Goal: Task Accomplishment & Management: Manage account settings

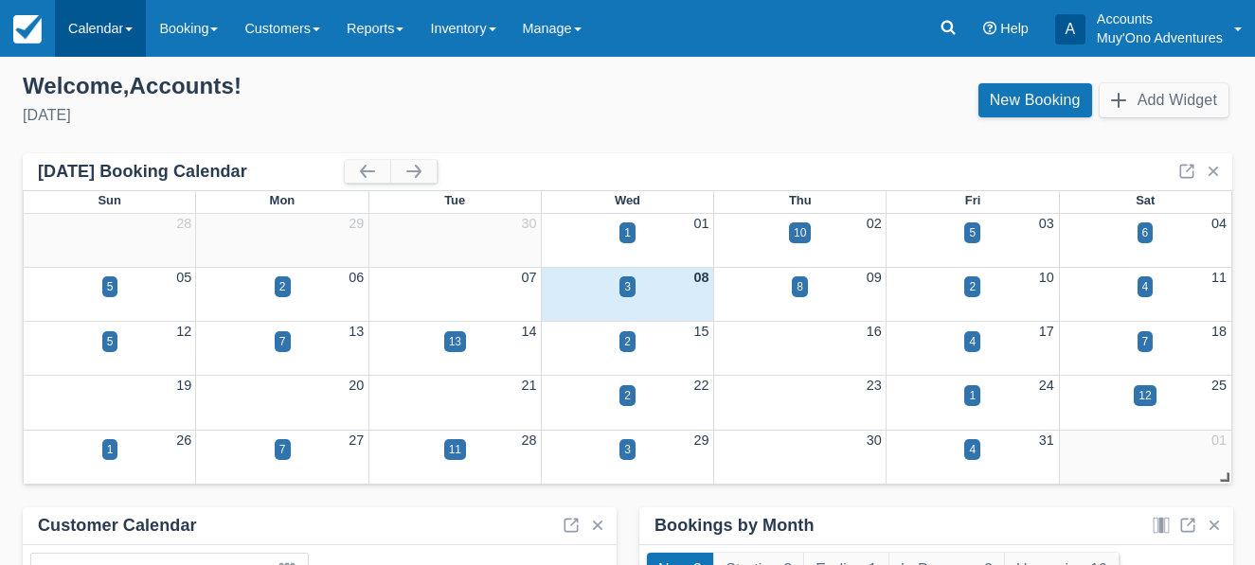
click at [133, 27] on span at bounding box center [129, 29] width 8 height 4
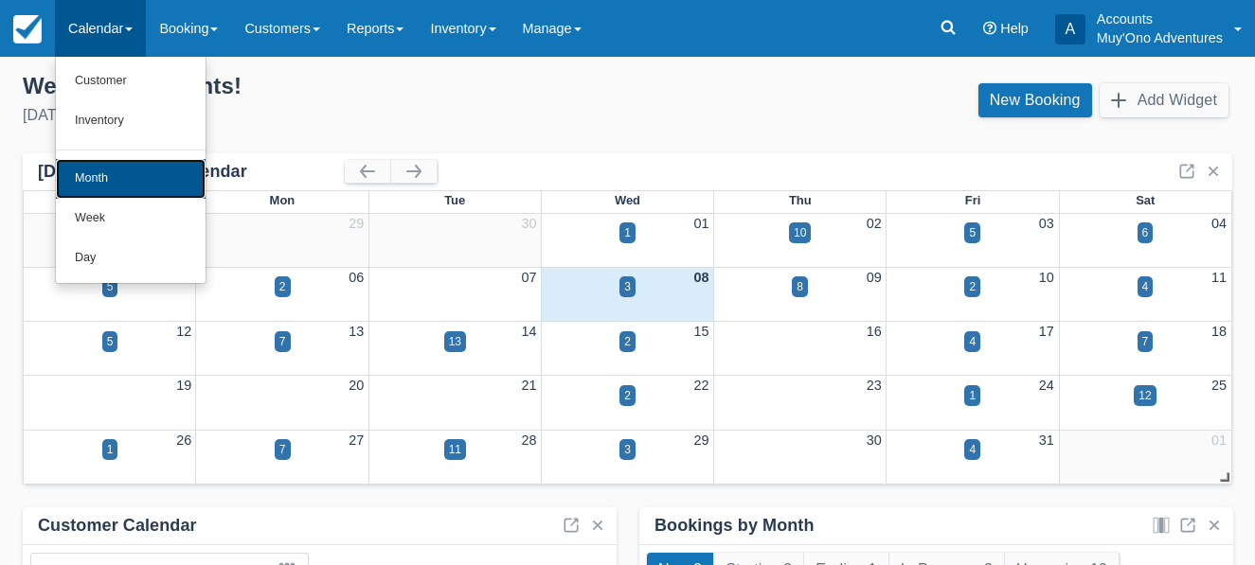
click at [105, 168] on link "Month" at bounding box center [131, 179] width 150 height 40
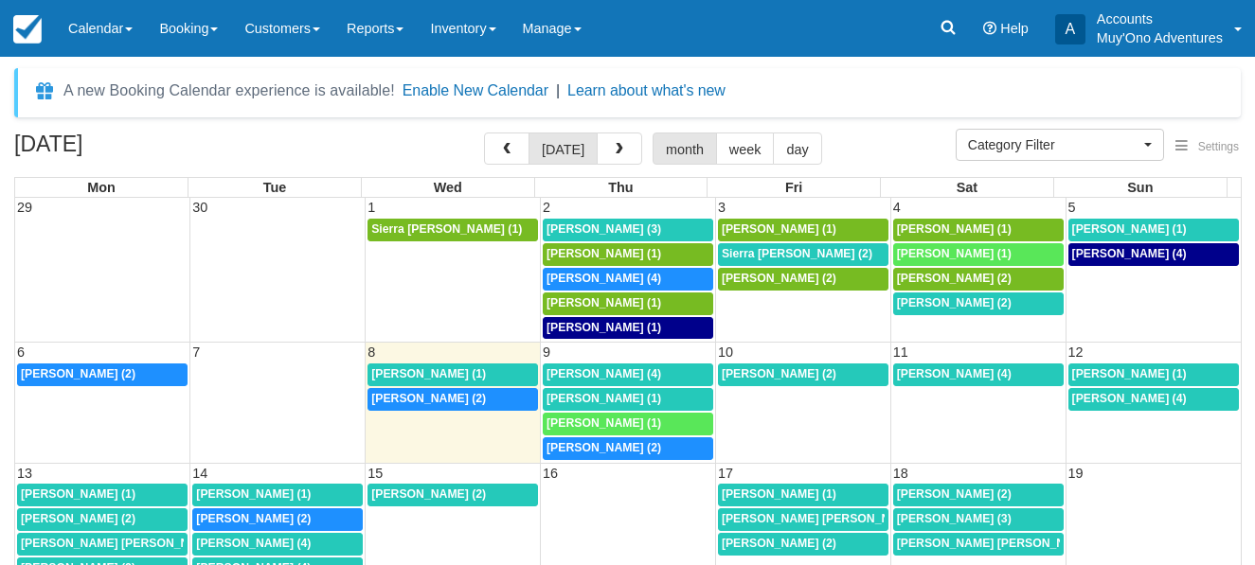
select select
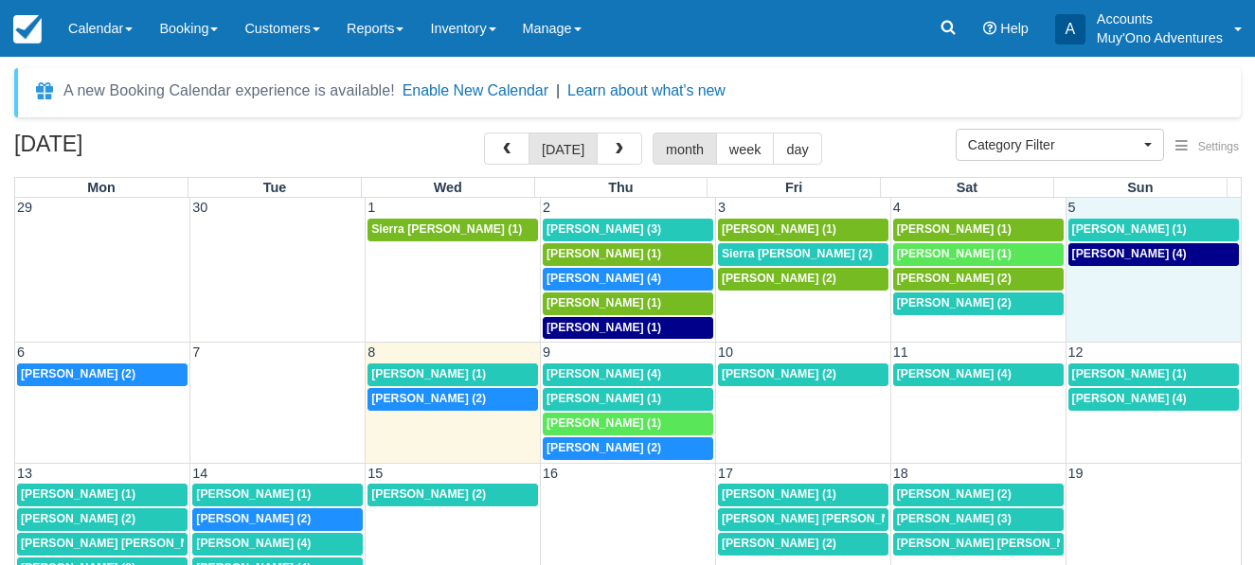
click at [1141, 288] on td "Bob Worth (4)" at bounding box center [1153, 291] width 175 height 99
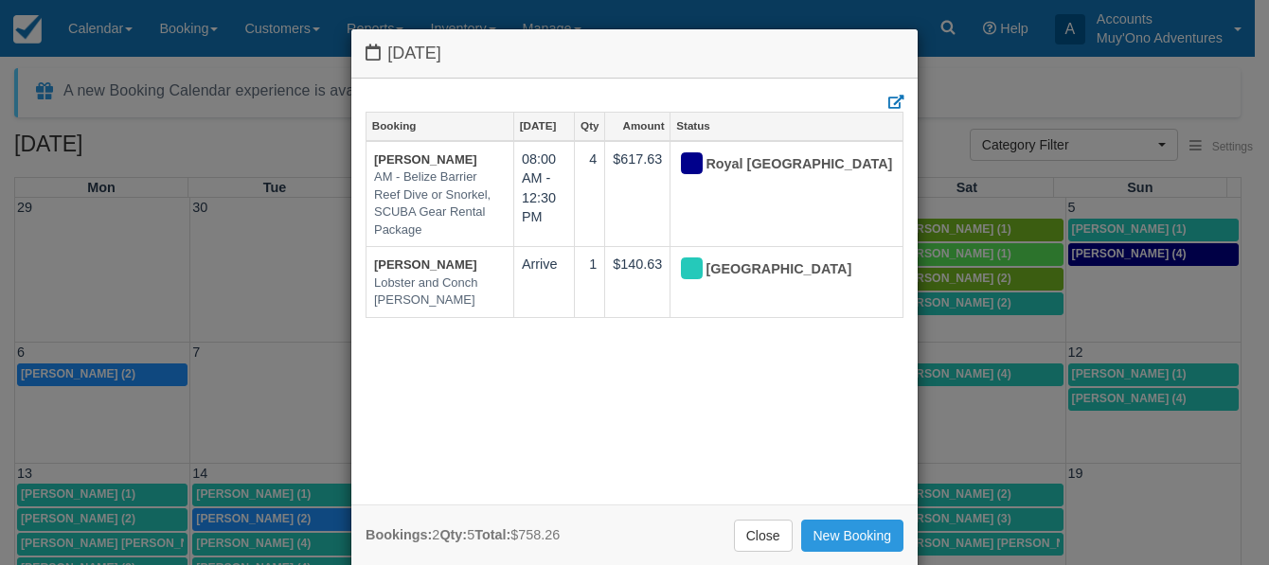
click at [1020, 425] on div "Sunday October 5 2025 Booking Oct 5 Qty Amount Status Bob Worth AM - Belize Bar…" at bounding box center [634, 282] width 1269 height 565
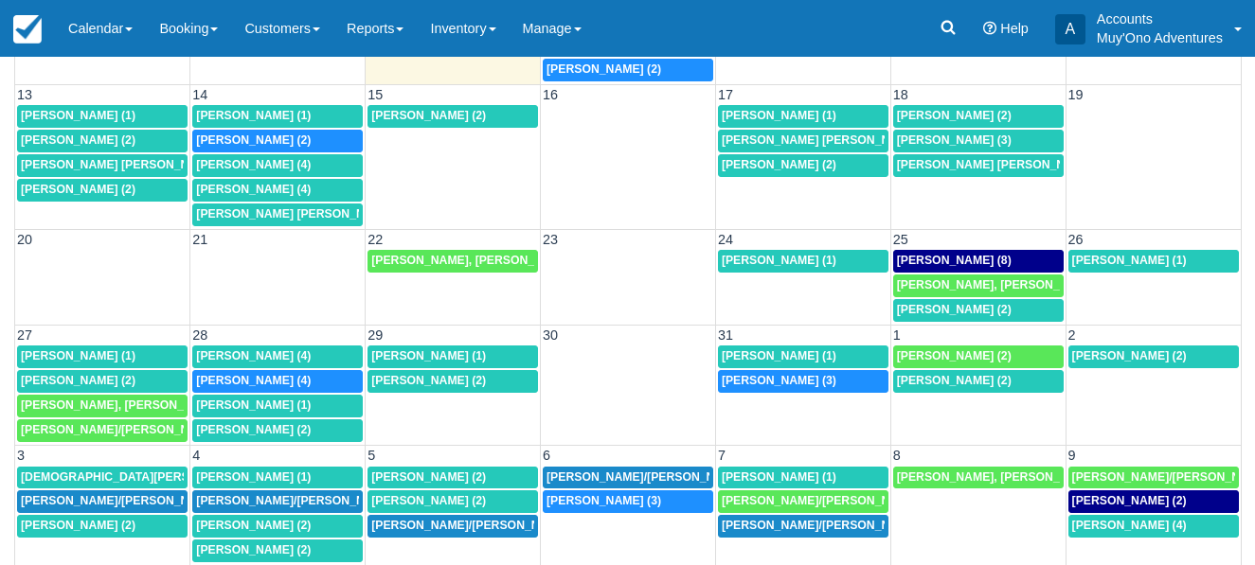
scroll to position [284, 0]
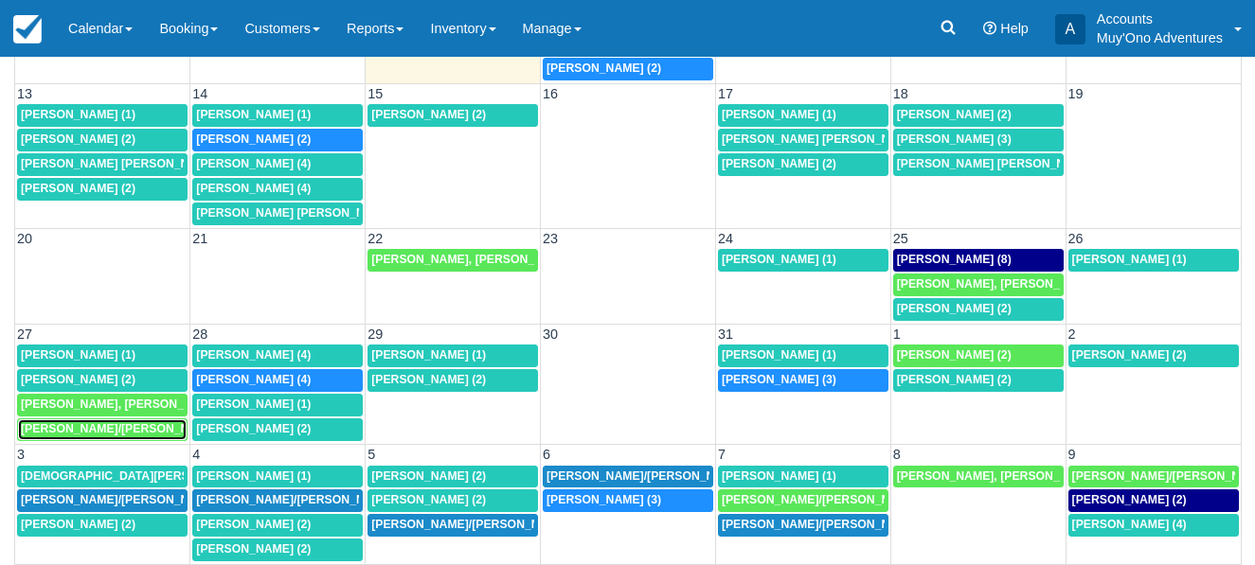
click at [82, 424] on span "COOKE/Thomas Lee, IMEIDOPF/Kellyann (2)" at bounding box center [231, 428] width 420 height 13
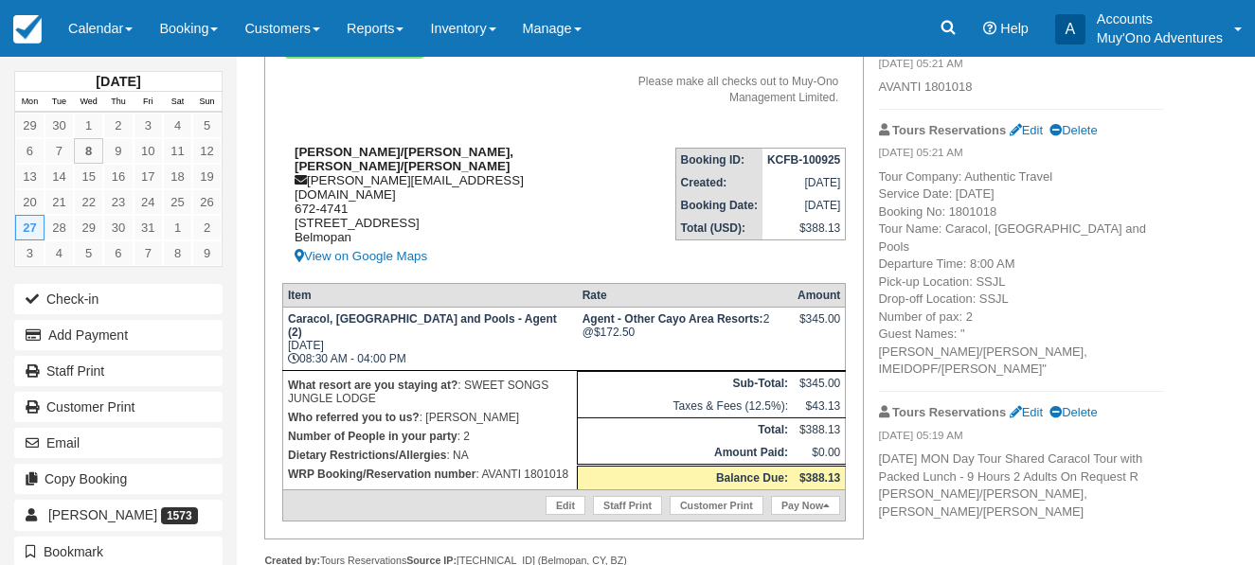
scroll to position [220, 0]
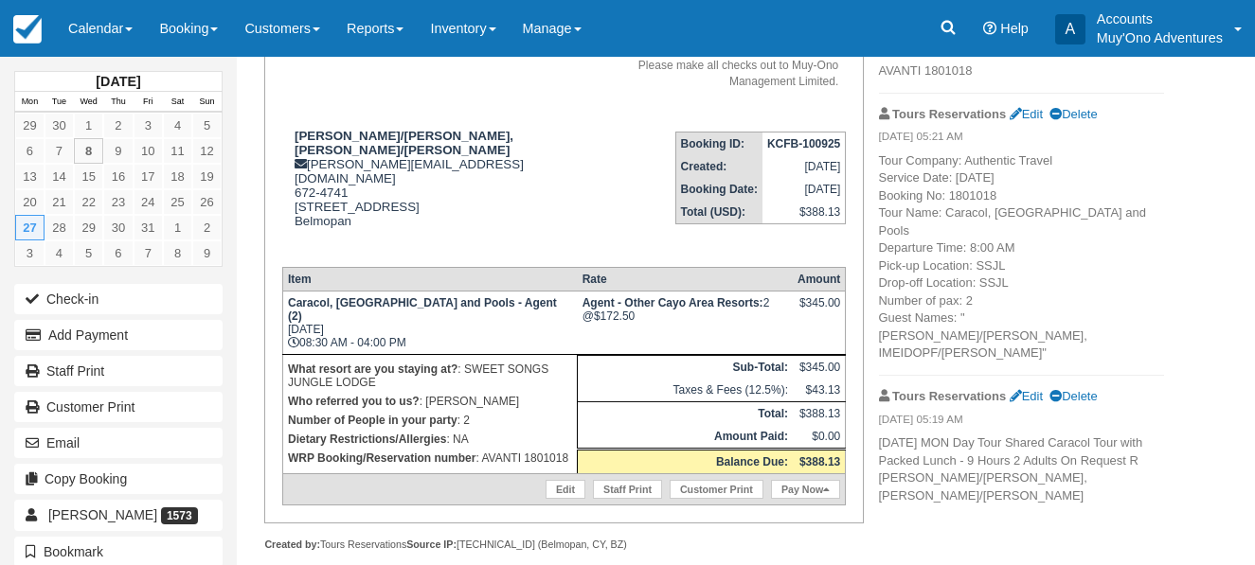
click at [1136, 314] on p "Tour Company: Authentic Travel Service Date: 27-Oct-25 Booking No: 1801018 Tour…" at bounding box center [1021, 257] width 285 height 210
click at [741, 480] on link "Customer Print" at bounding box center [717, 489] width 94 height 19
click at [134, 25] on link "Calendar" at bounding box center [100, 28] width 91 height 57
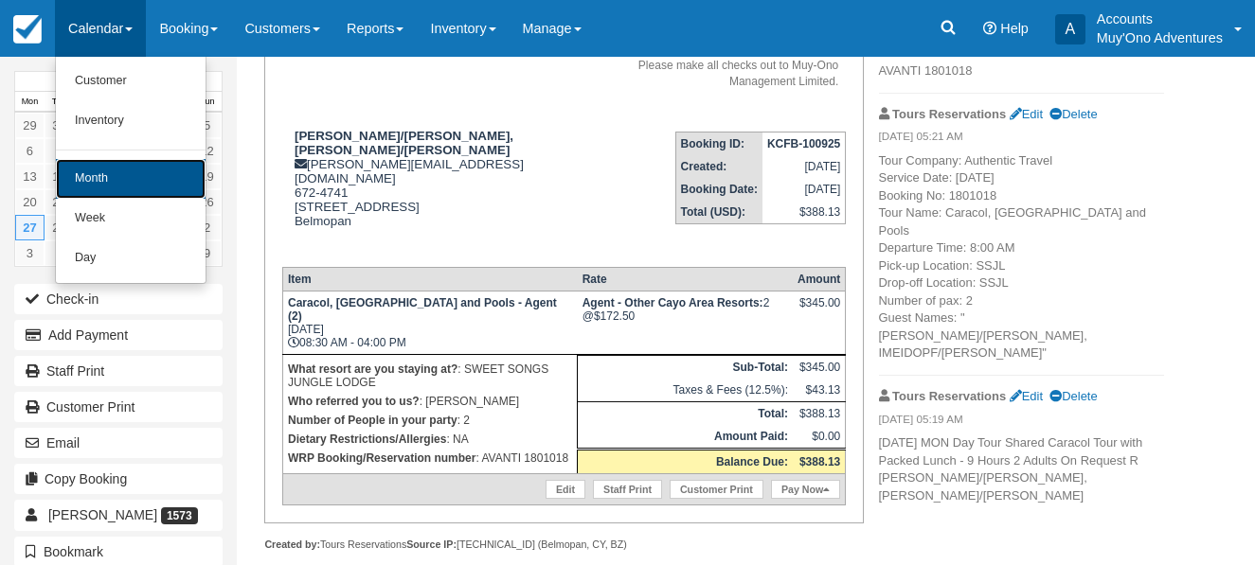
click at [118, 180] on link "Month" at bounding box center [131, 179] width 150 height 40
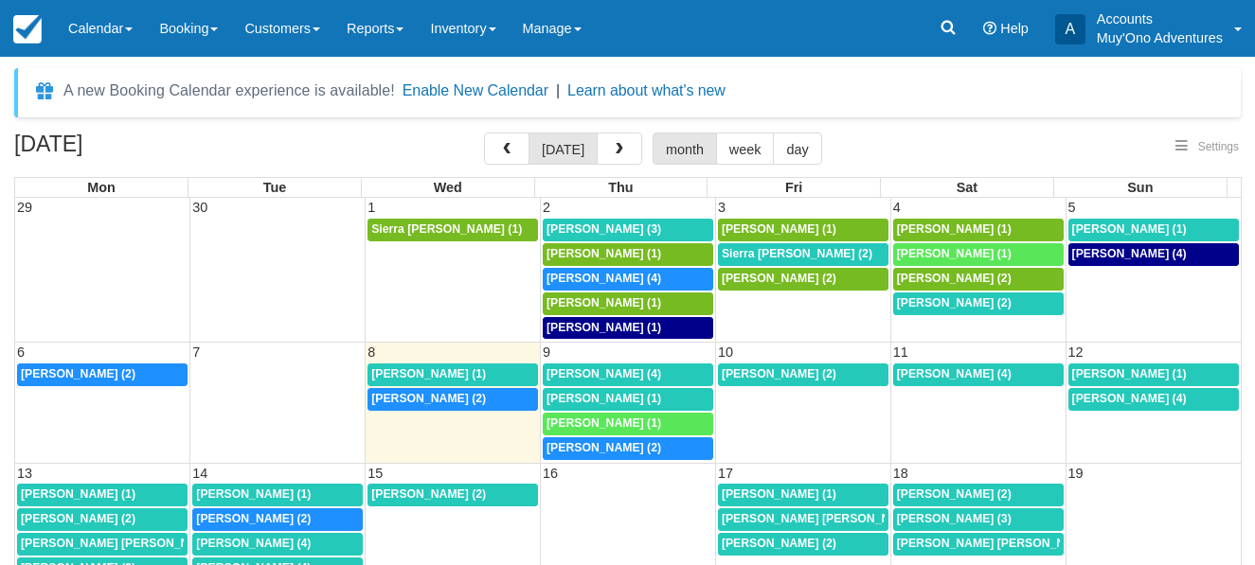
select select
click at [940, 249] on span "Tana Hall (1)" at bounding box center [954, 253] width 115 height 13
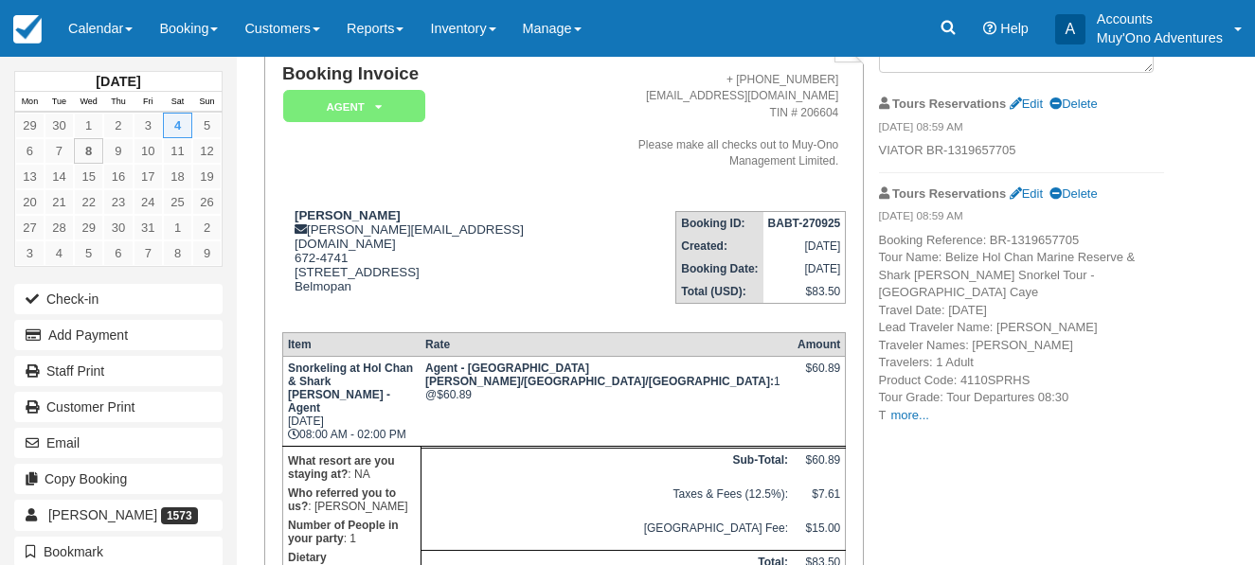
scroll to position [95, 0]
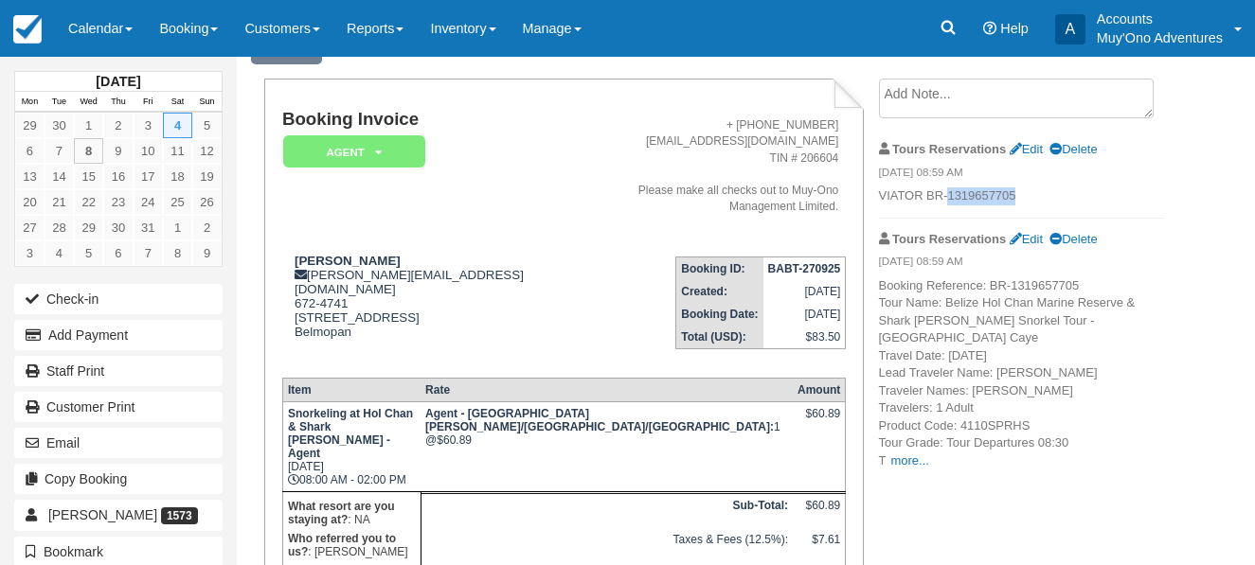
drag, startPoint x: 948, startPoint y: 193, endPoint x: 1023, endPoint y: 193, distance: 74.8
click at [1023, 193] on p "VIATOR BR-1319657705" at bounding box center [1021, 197] width 285 height 18
copy p "1319657705"
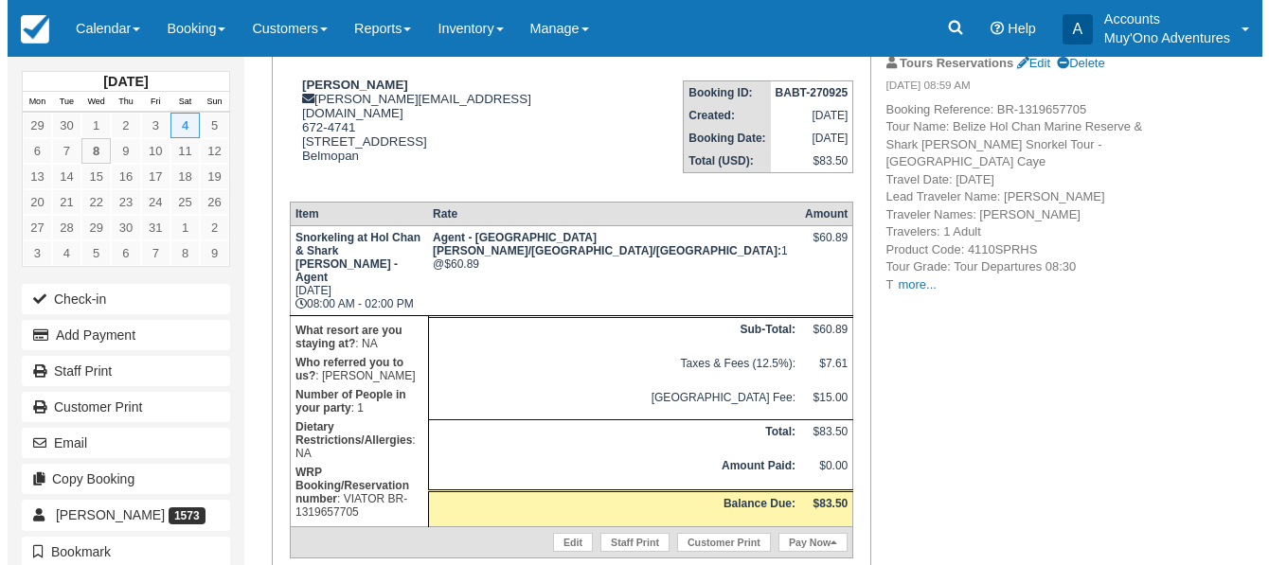
scroll to position [274, 0]
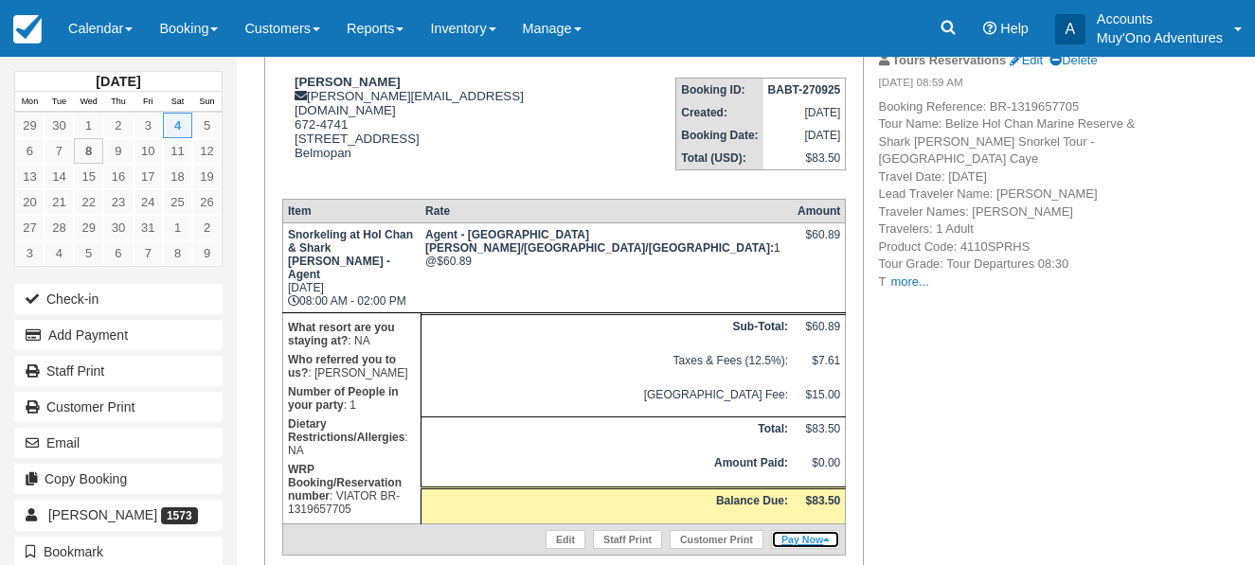
click at [811, 530] on link "Pay Now" at bounding box center [805, 539] width 69 height 19
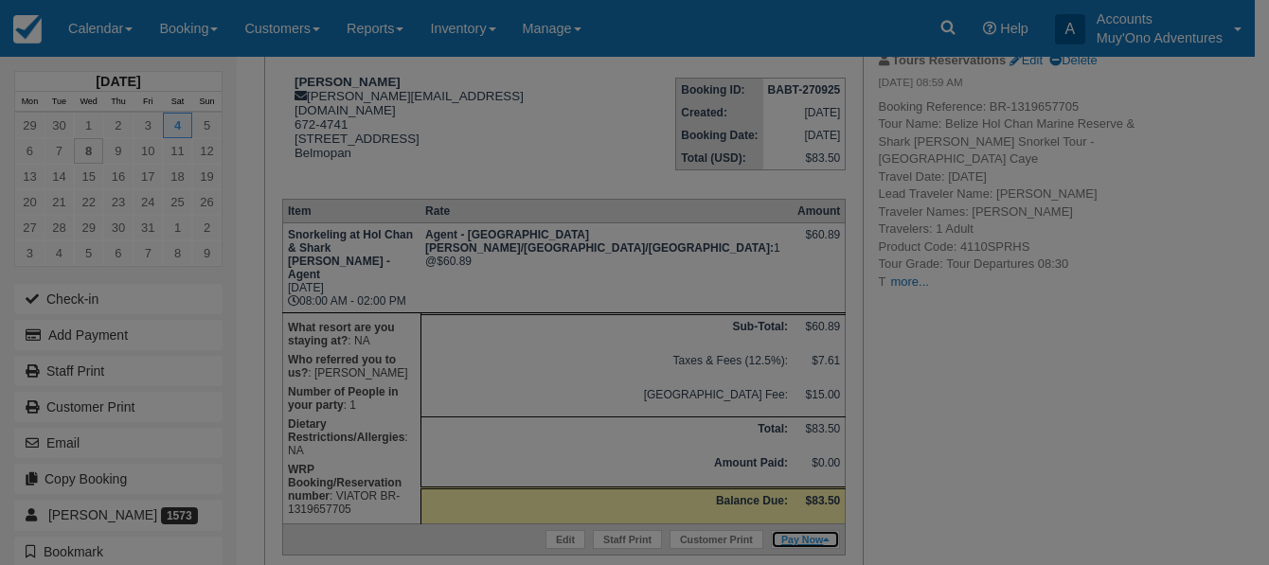
type input "10/08/25"
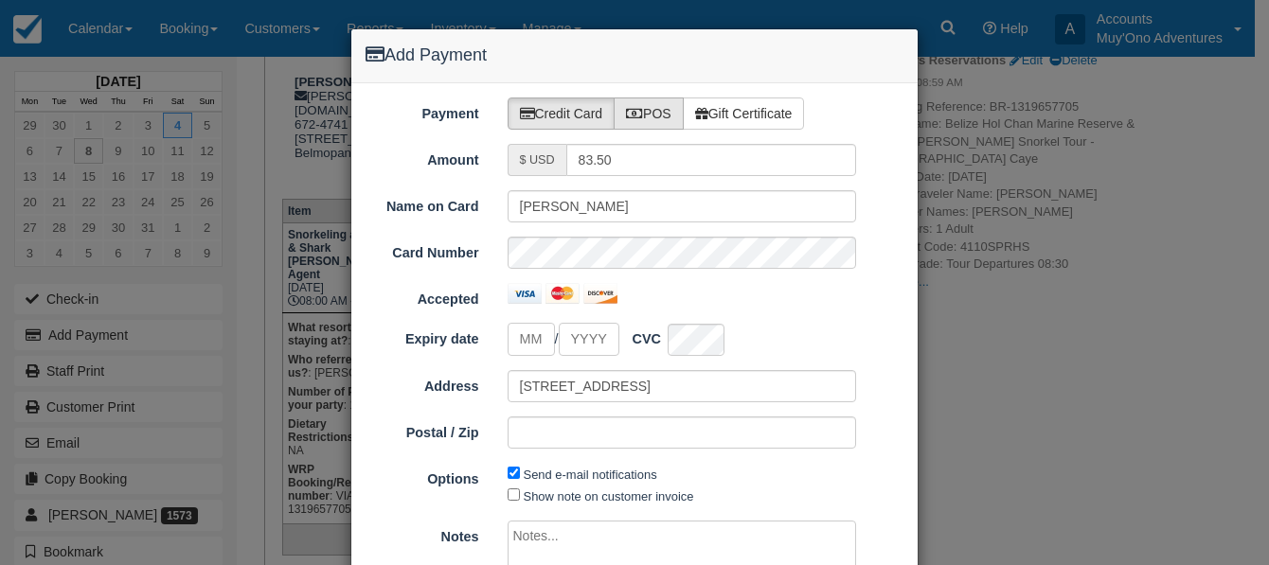
click at [656, 115] on label "POS" at bounding box center [649, 114] width 70 height 32
radio input "true"
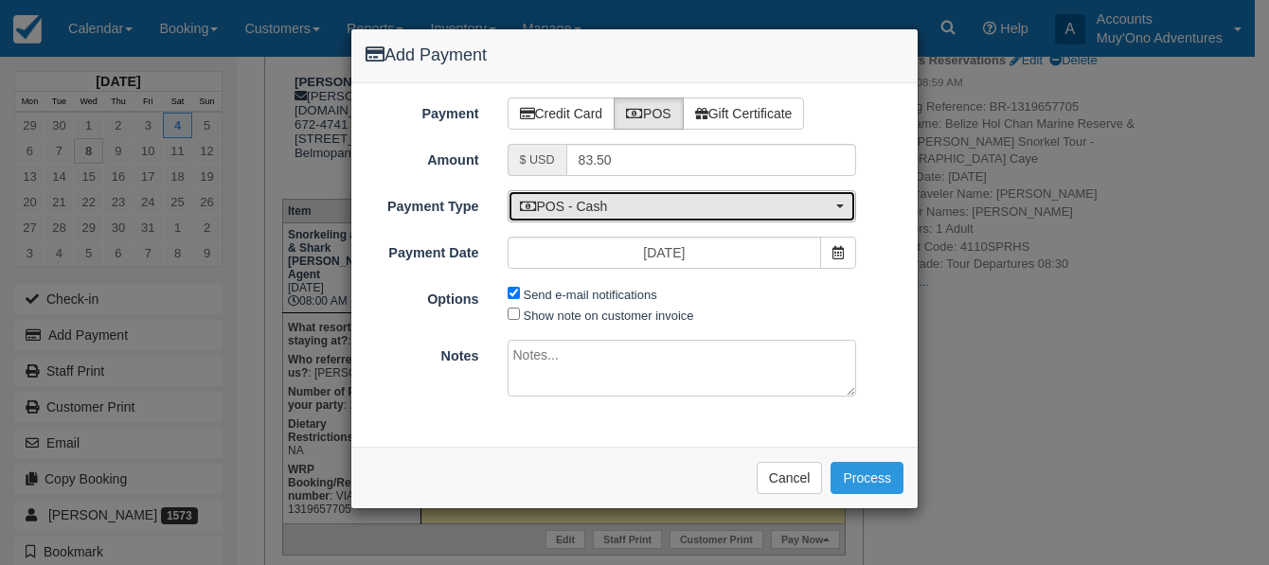
click at [842, 208] on button "POS - Cash" at bounding box center [682, 206] width 349 height 32
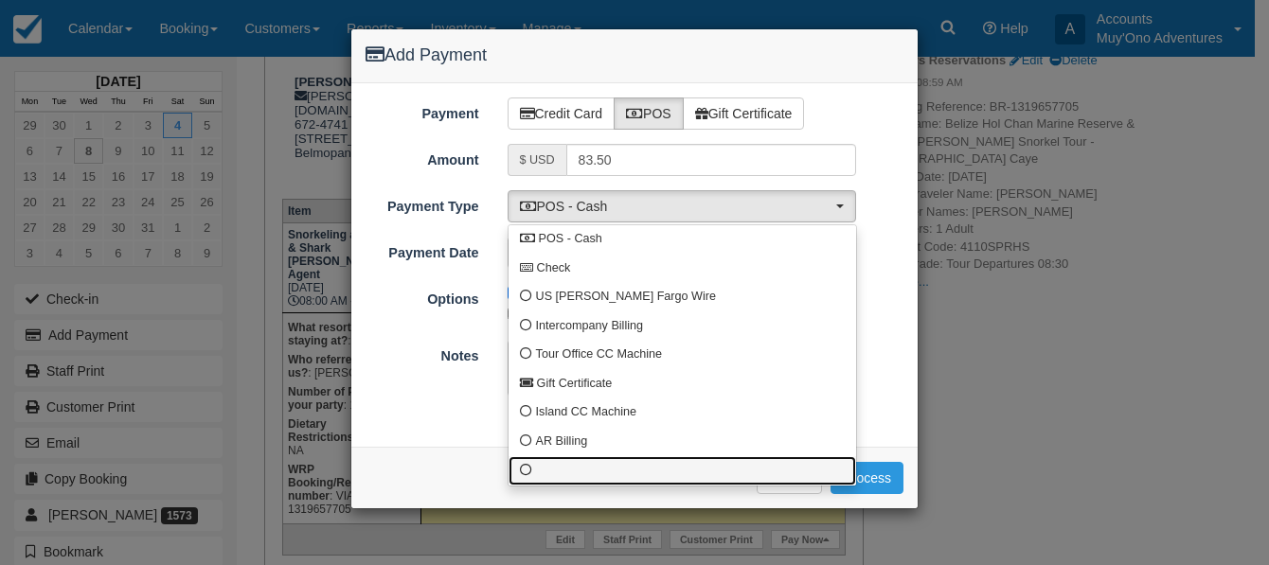
click at [527, 467] on span at bounding box center [526, 471] width 12 height 12
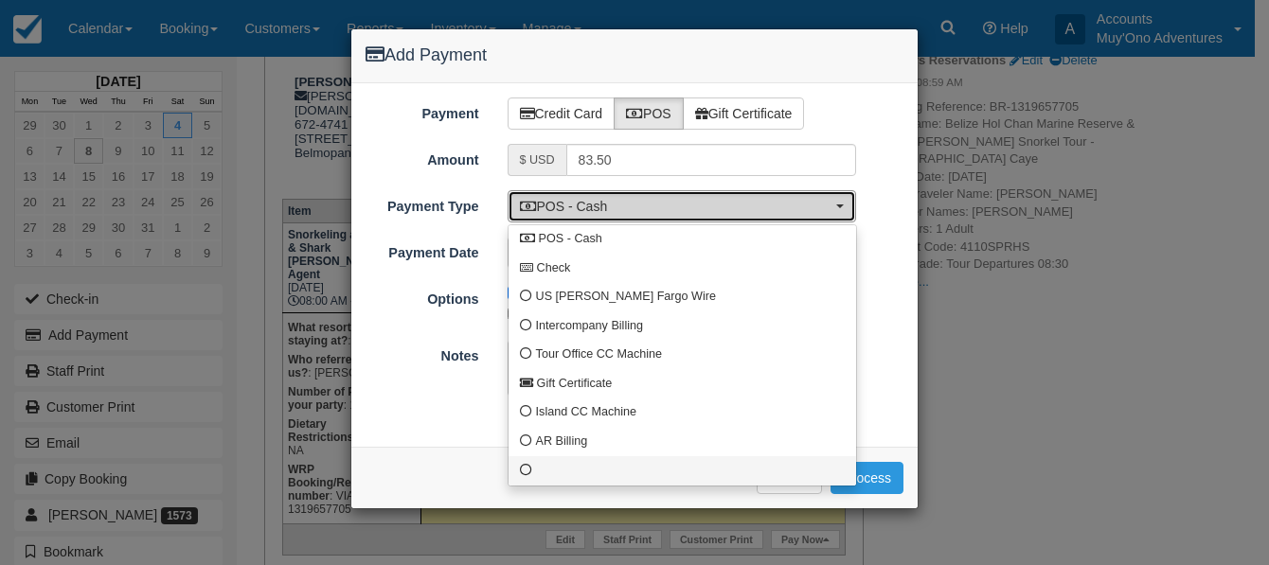
select select "custom10"
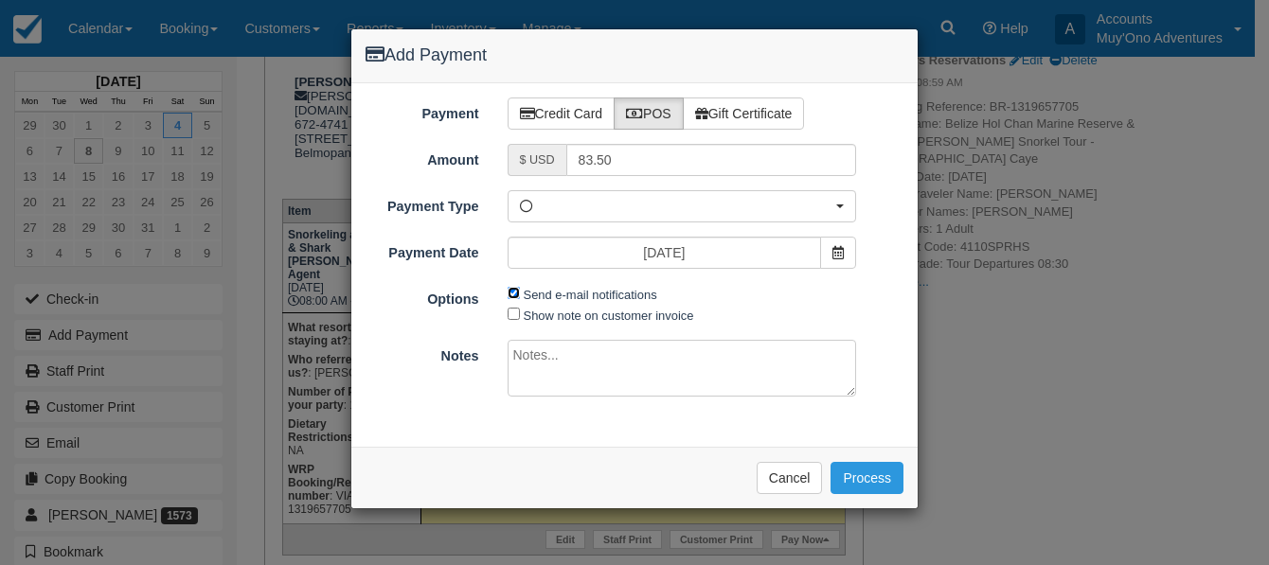
click at [515, 295] on input "Send e-mail notifications" at bounding box center [514, 293] width 12 height 12
checkbox input "false"
click at [541, 358] on textarea at bounding box center [682, 368] width 349 height 57
type textarea "Viator has been invoiced #14574"
click at [847, 475] on button "Process" at bounding box center [867, 478] width 73 height 32
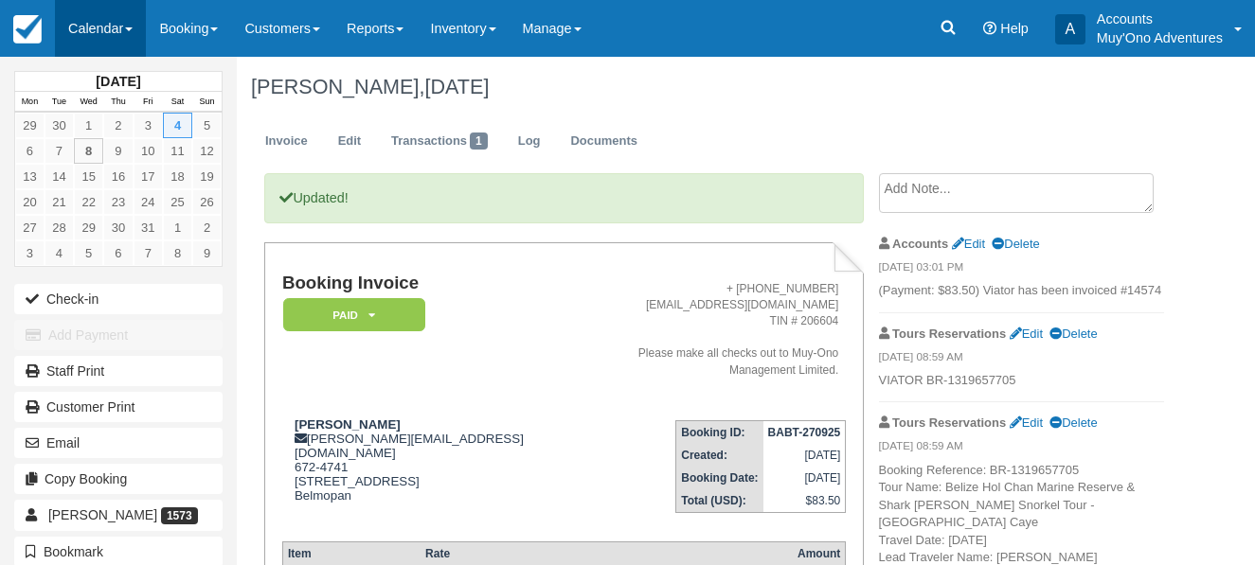
click at [141, 32] on link "Calendar" at bounding box center [100, 28] width 91 height 57
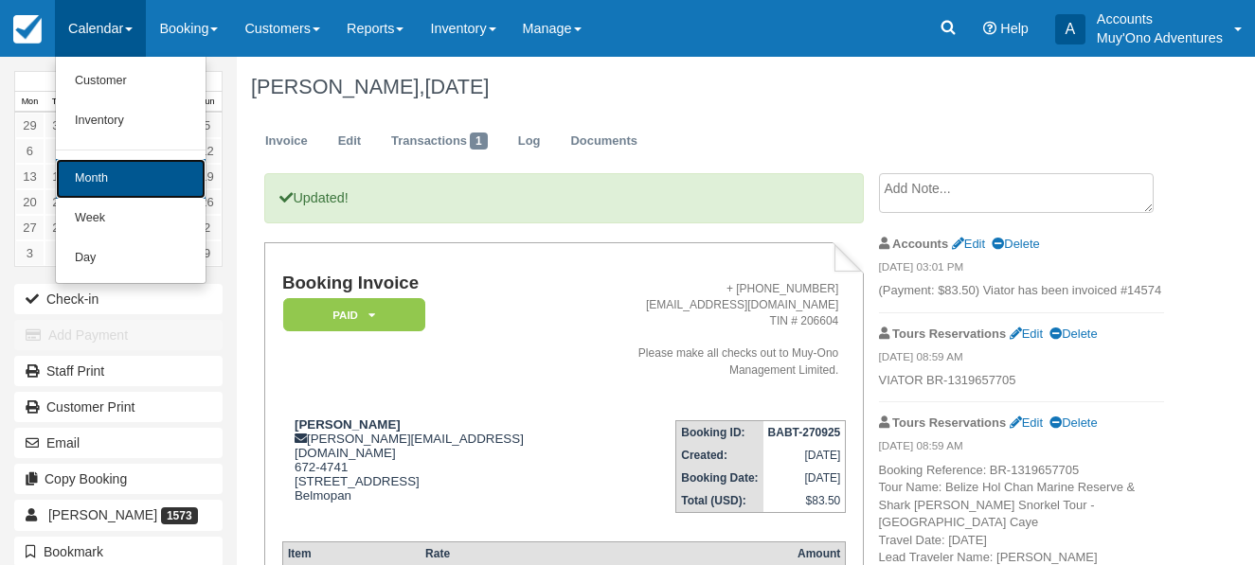
click at [120, 184] on link "Month" at bounding box center [131, 179] width 150 height 40
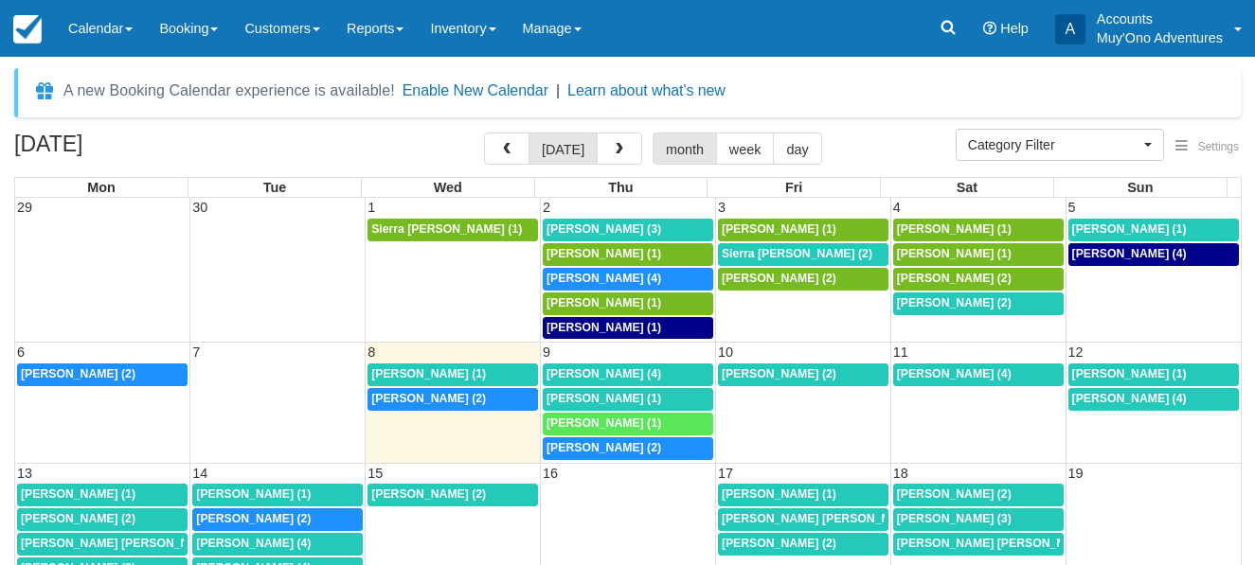
select select
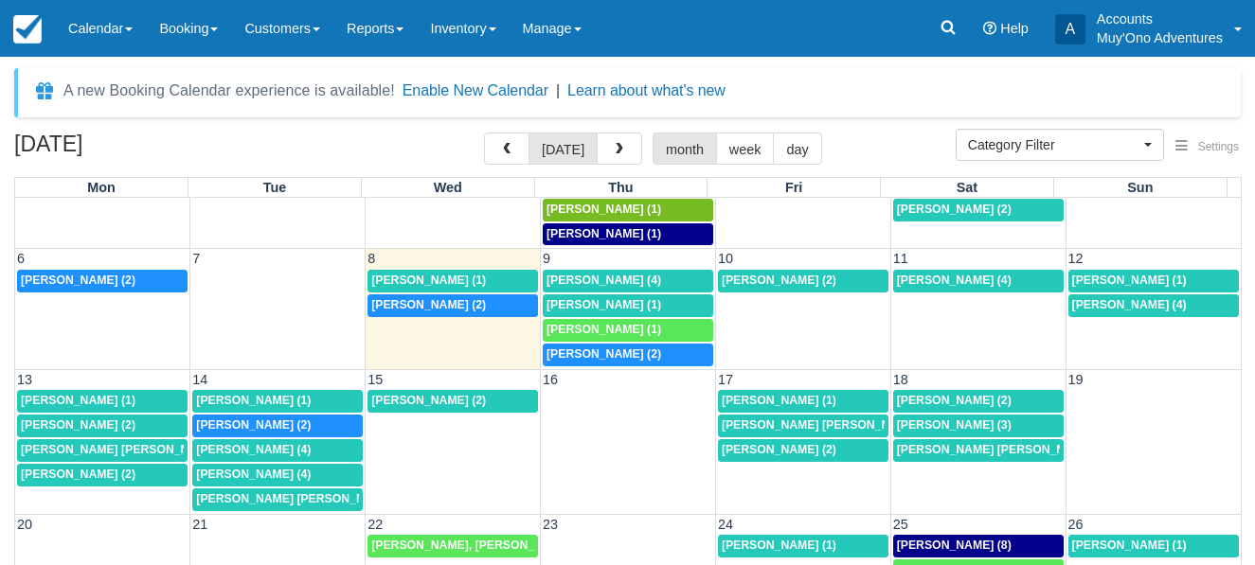
scroll to position [96, 0]
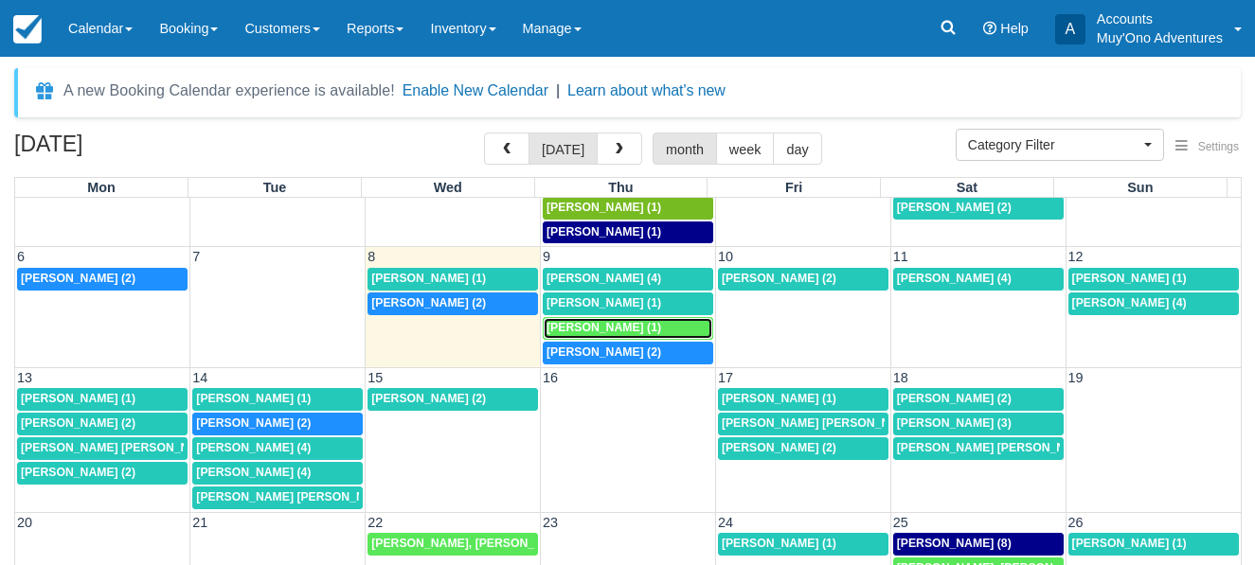
click at [591, 324] on span "Kellie Davis (1)" at bounding box center [604, 327] width 115 height 13
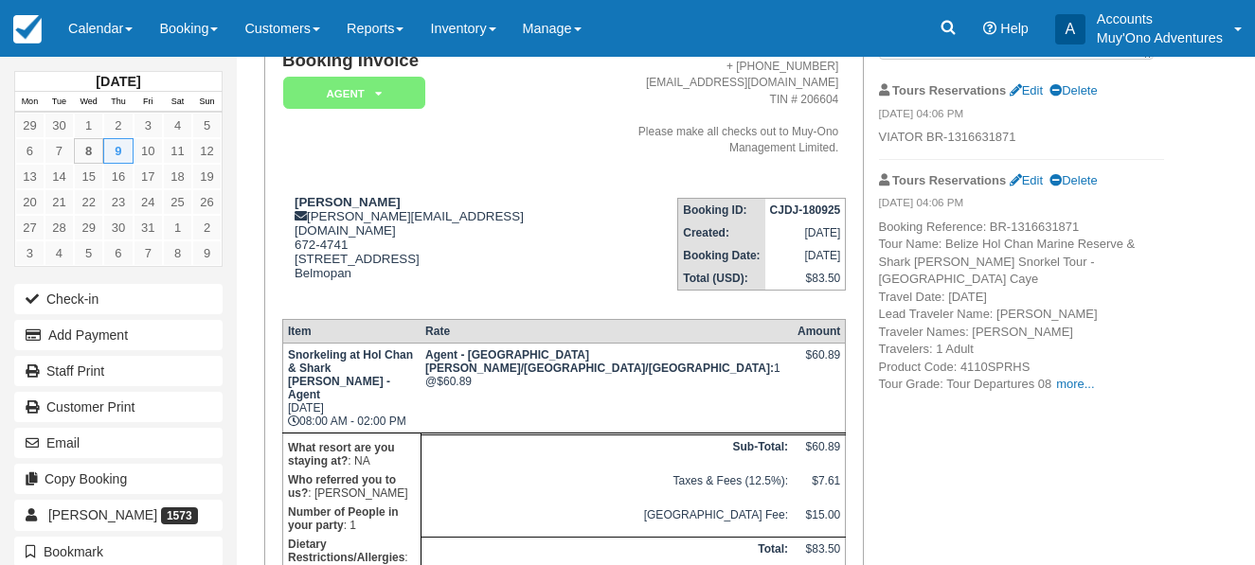
scroll to position [189, 0]
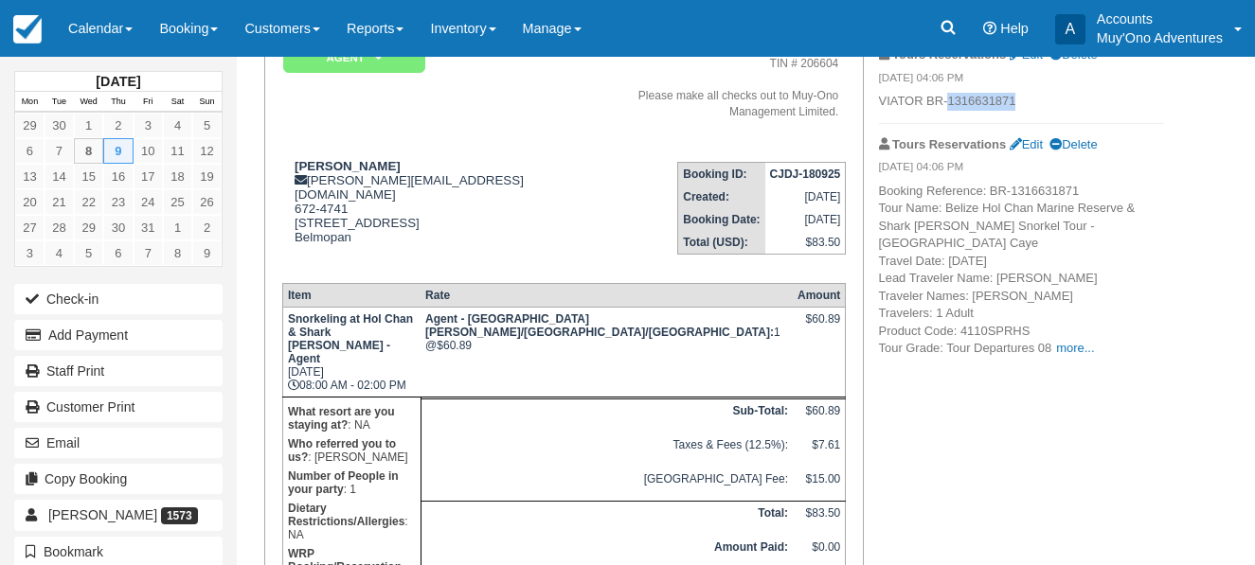
drag, startPoint x: 950, startPoint y: 99, endPoint x: 1021, endPoint y: 101, distance: 71.1
click at [1022, 101] on p "VIATOR BR-1316631871" at bounding box center [1021, 102] width 285 height 18
copy p "1316631871"
click at [133, 30] on span at bounding box center [129, 29] width 8 height 4
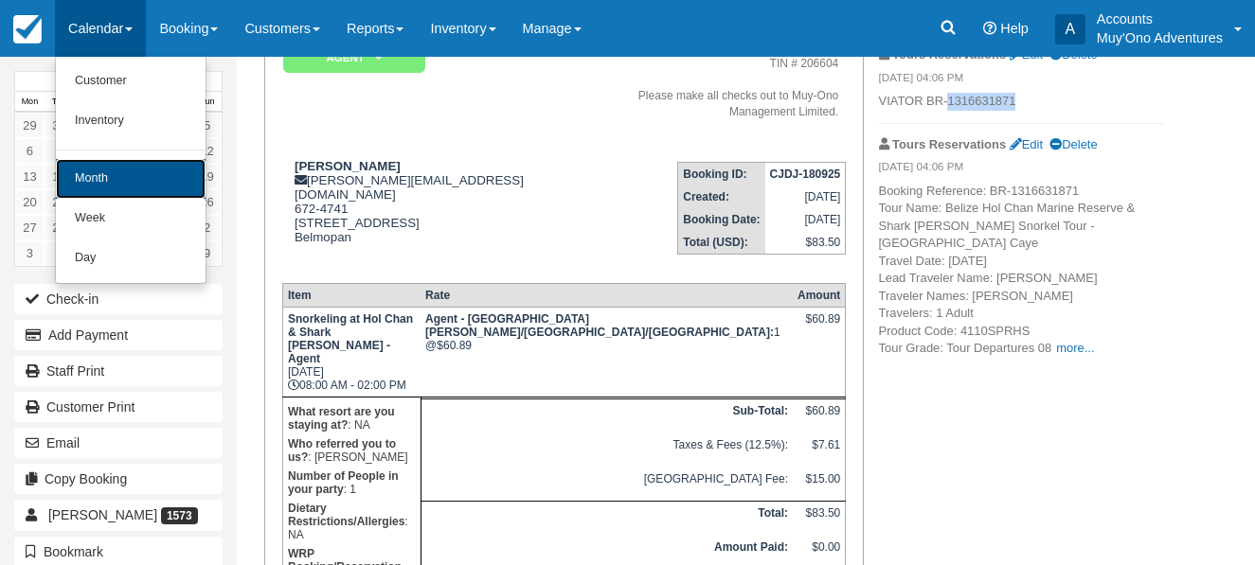
click at [135, 174] on link "Month" at bounding box center [131, 179] width 150 height 40
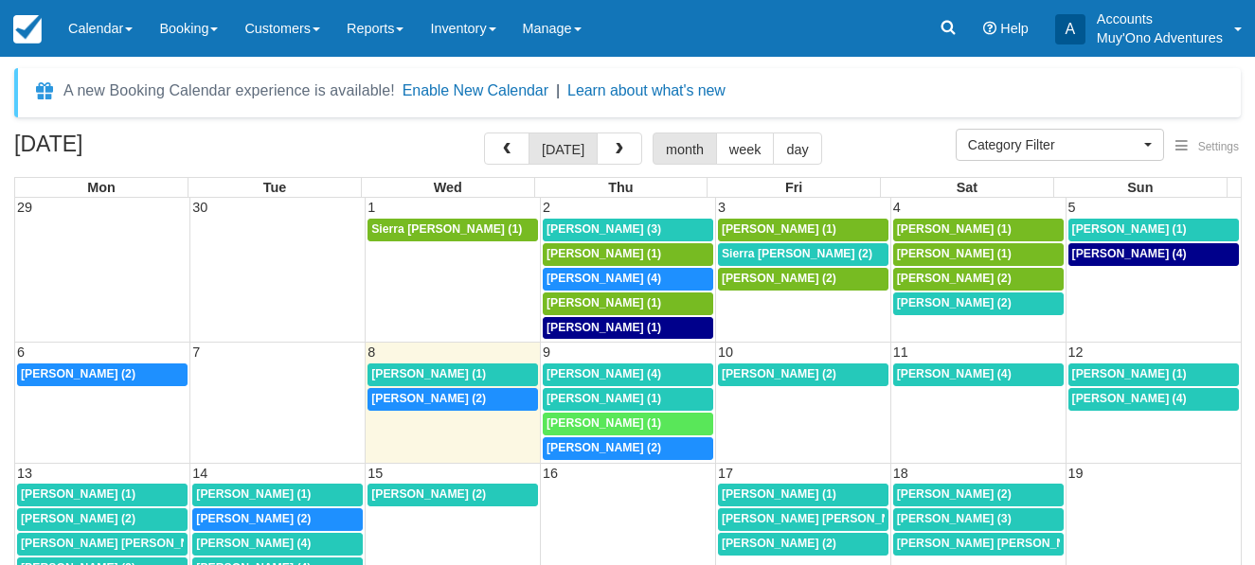
select select
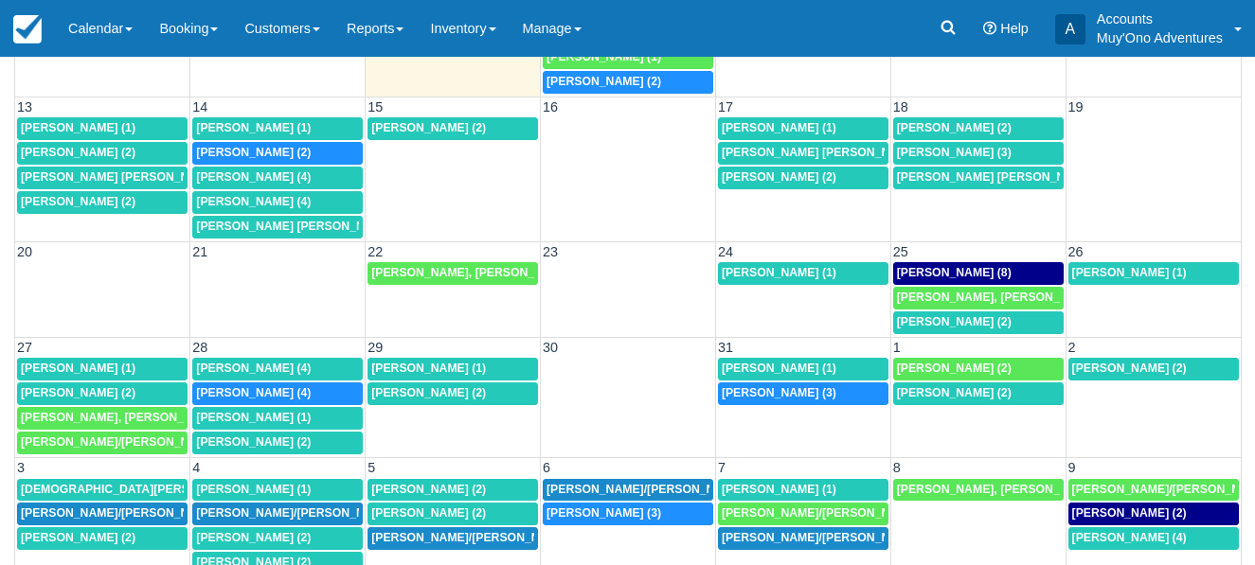
scroll to position [289, 0]
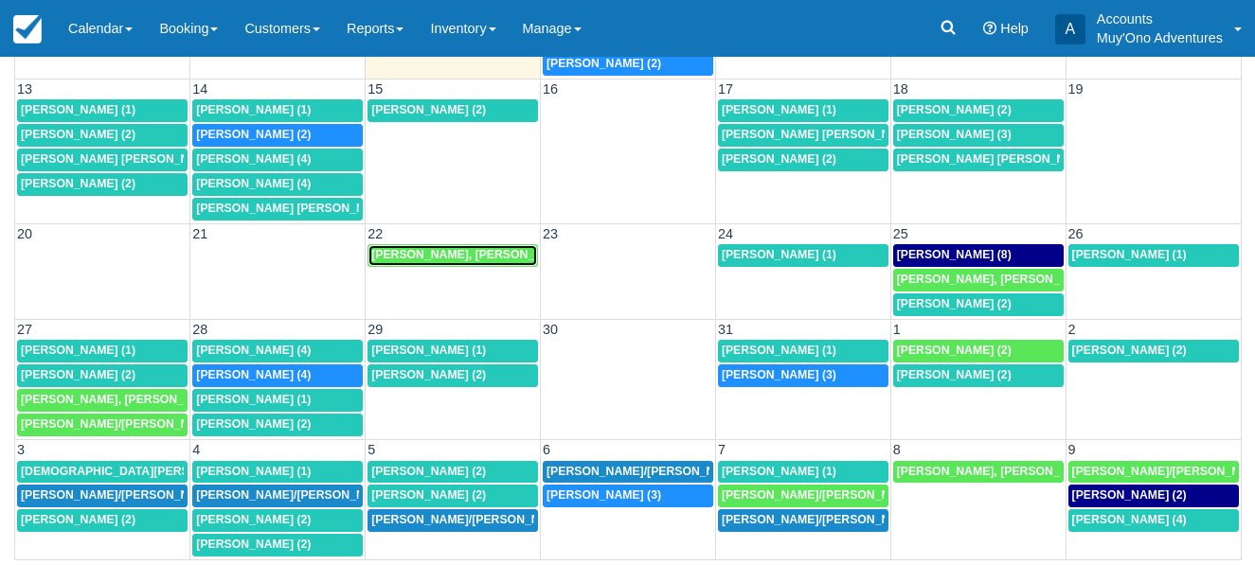
click at [446, 250] on span "Saravi Scott, Lakeisha Scott (2)" at bounding box center [480, 254] width 218 height 13
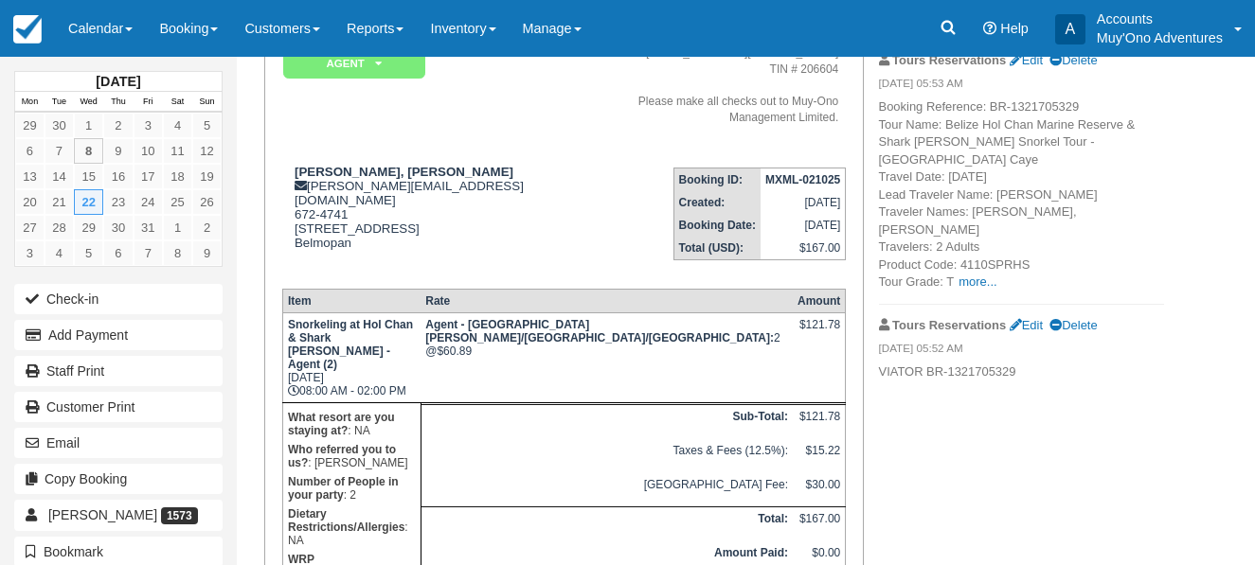
scroll to position [189, 0]
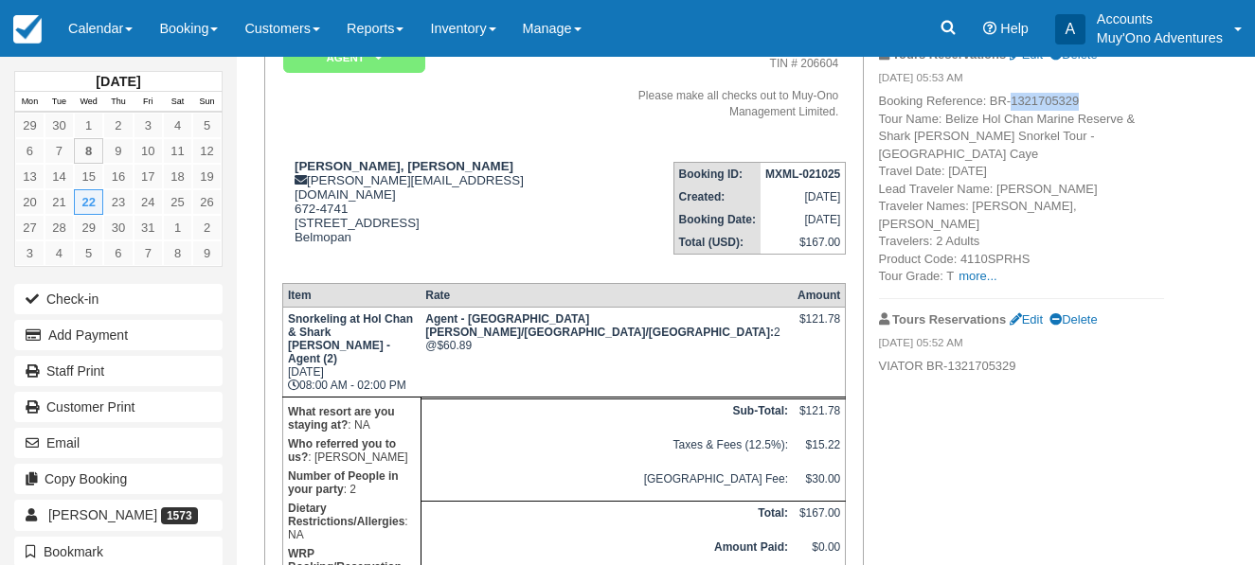
drag, startPoint x: 1013, startPoint y: 100, endPoint x: 1087, endPoint y: 100, distance: 73.9
click at [1087, 100] on p "Booking Reference: BR-1321705329 Tour Name: Belize Hol Chan Marine Reserve & Sh…" at bounding box center [1021, 189] width 285 height 193
copy p "1321705329"
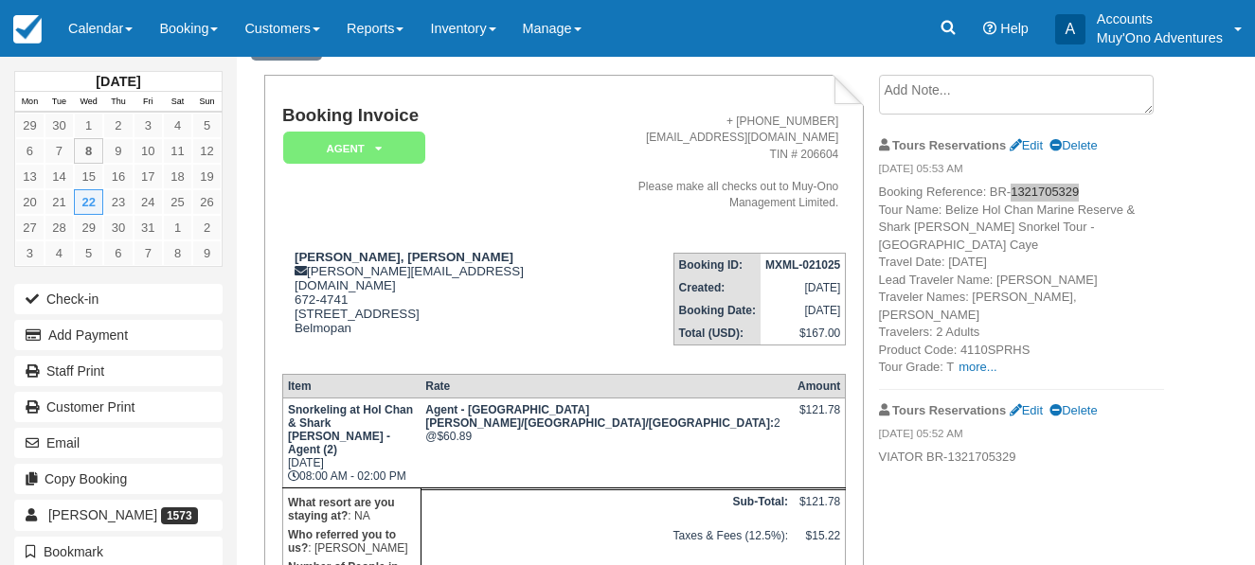
scroll to position [0, 0]
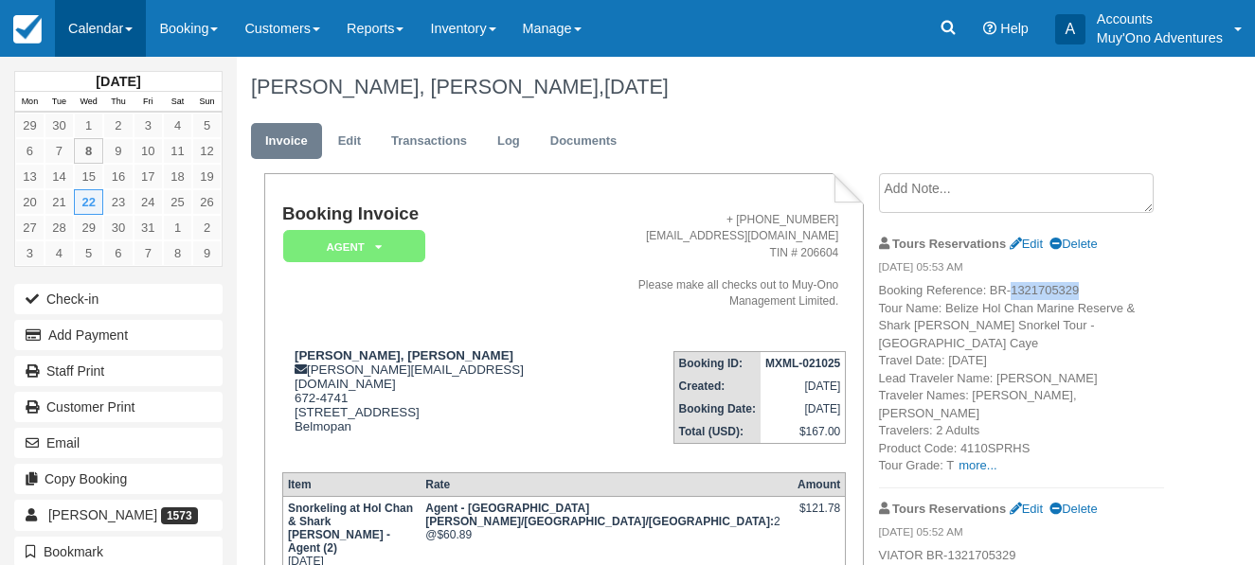
click at [139, 29] on link "Calendar" at bounding box center [100, 28] width 91 height 57
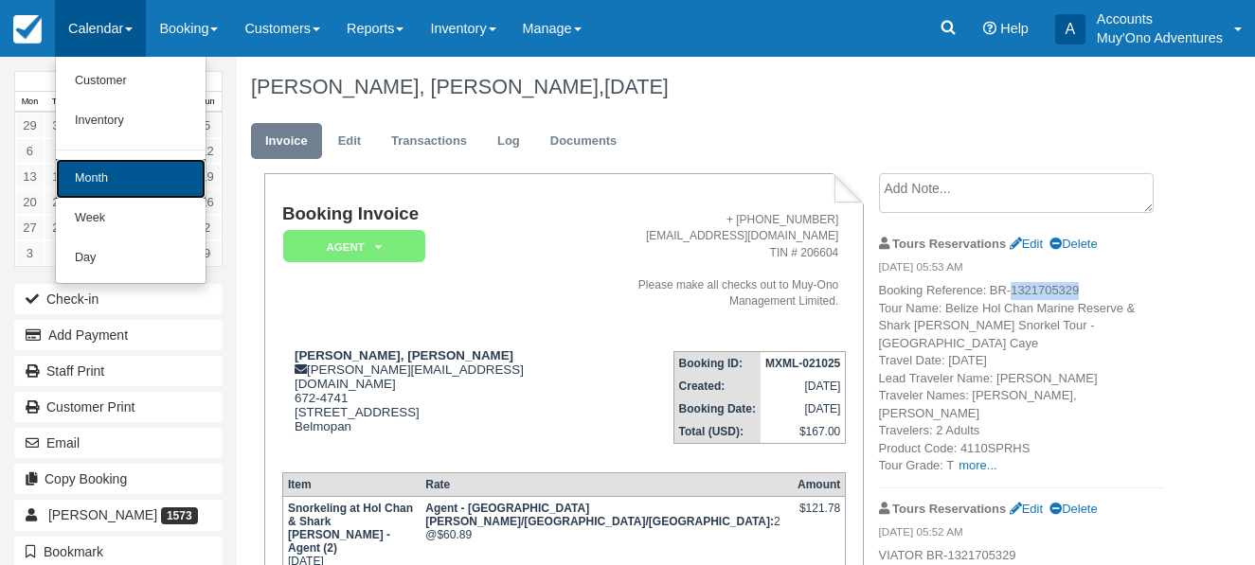
click at [122, 181] on link "Month" at bounding box center [131, 179] width 150 height 40
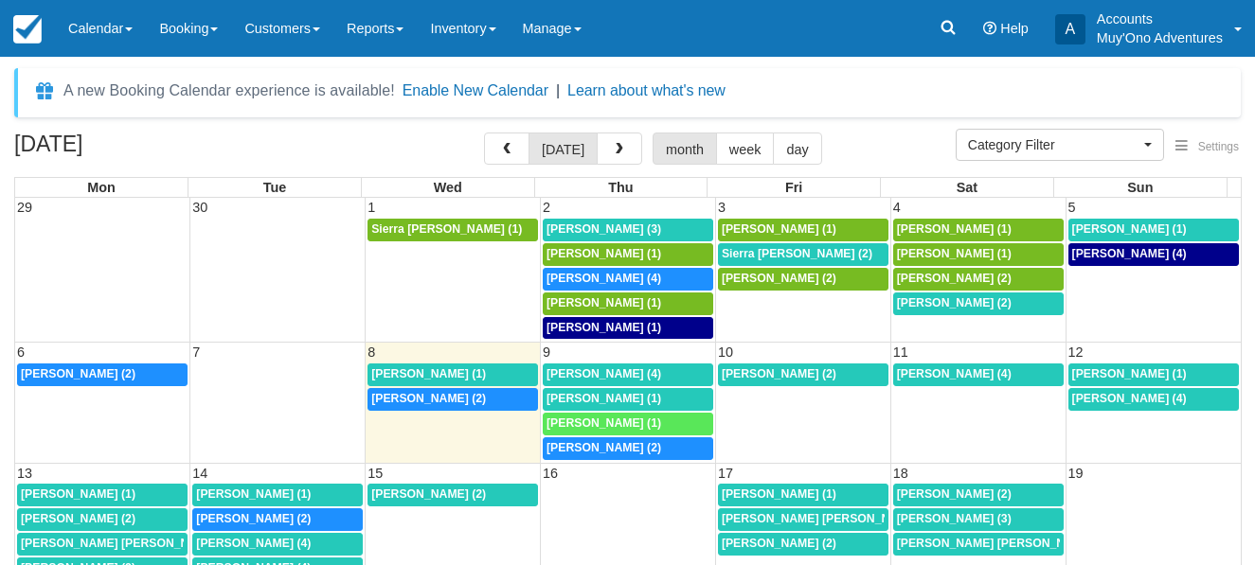
select select
click at [919, 251] on span "[PERSON_NAME] (1)" at bounding box center [954, 253] width 115 height 13
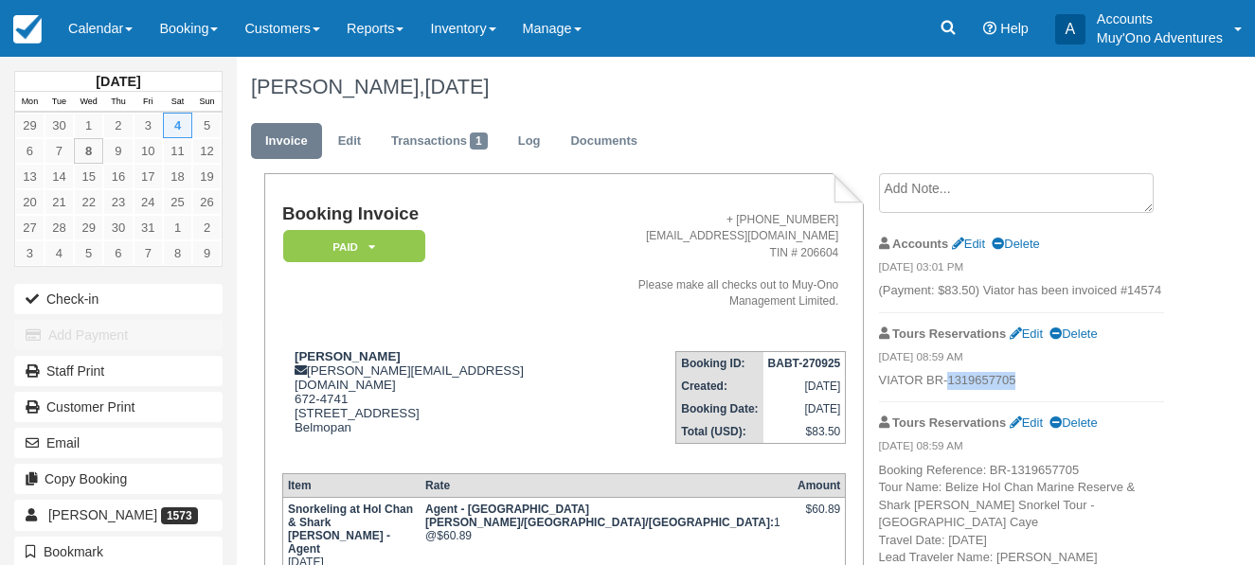
drag, startPoint x: 950, startPoint y: 385, endPoint x: 1035, endPoint y: 378, distance: 85.6
click at [1035, 378] on p "VIATOR BR-1319657705" at bounding box center [1021, 381] width 285 height 18
copy p "1319657705"
click at [137, 29] on link "Calendar" at bounding box center [100, 28] width 91 height 57
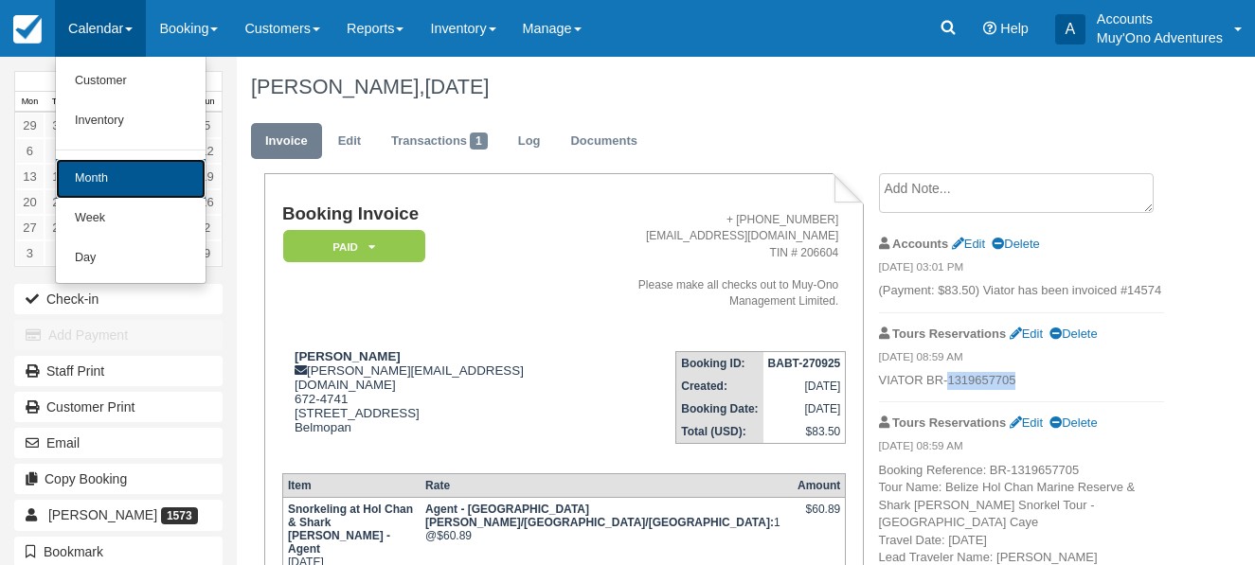
click at [140, 182] on link "Month" at bounding box center [131, 179] width 150 height 40
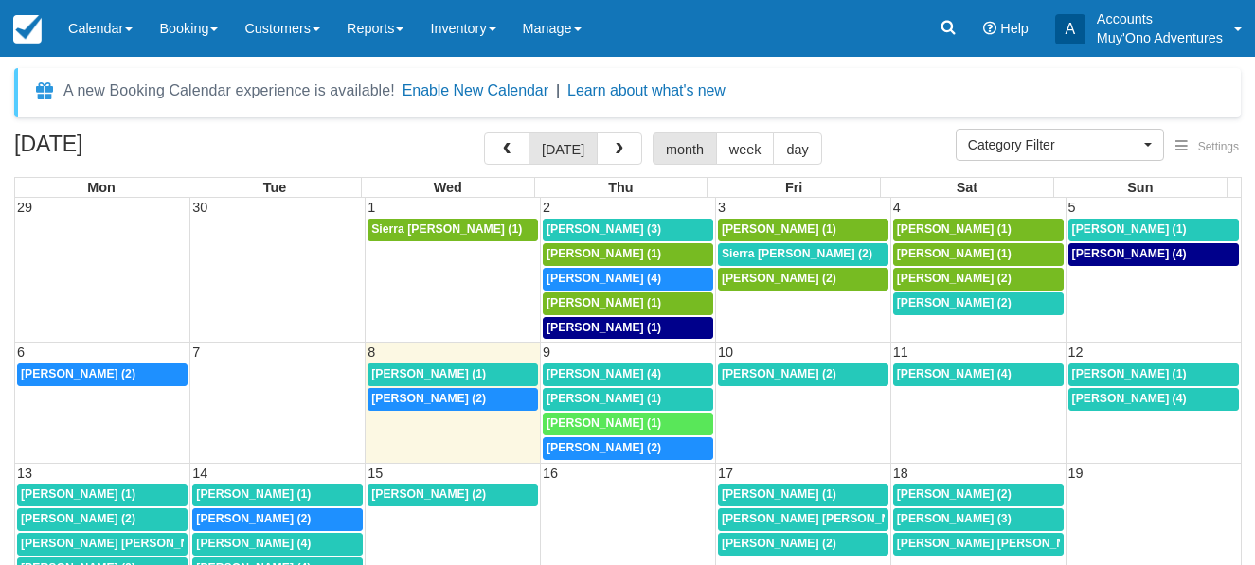
select select
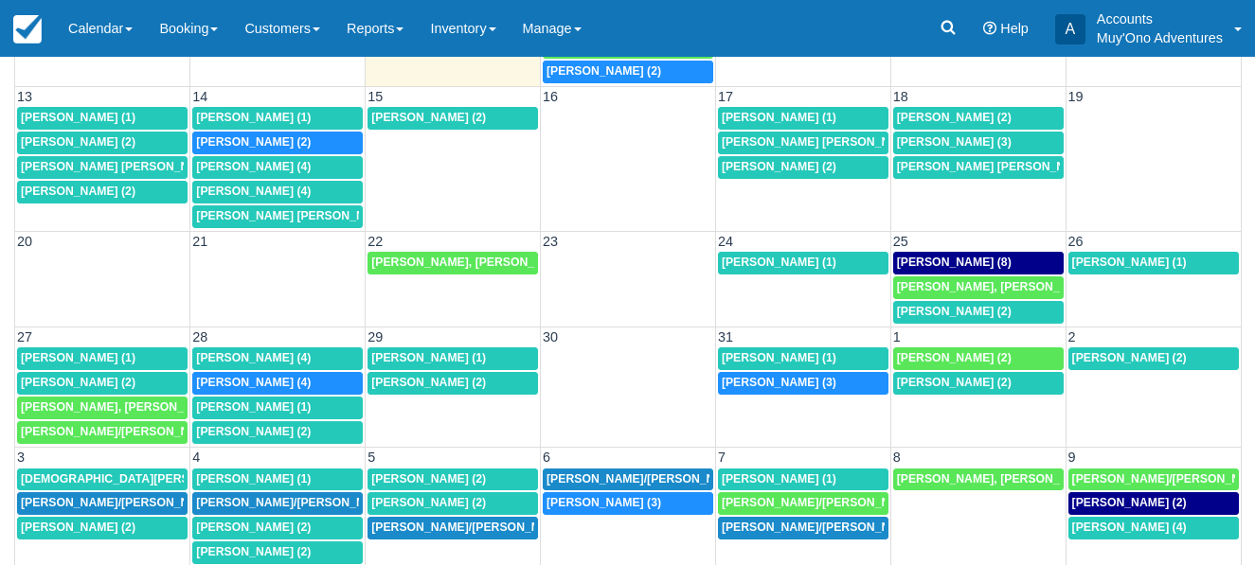
scroll to position [284, 0]
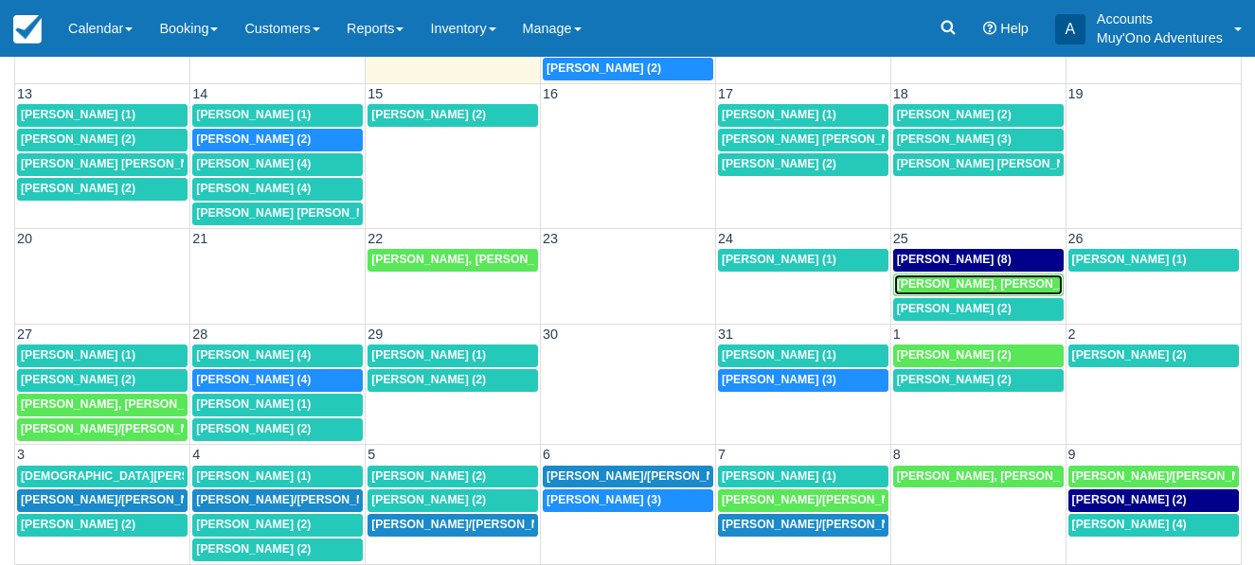
click at [942, 282] on span "Nils Janson, Lindsay Burkhard (2)" at bounding box center [1006, 284] width 218 height 13
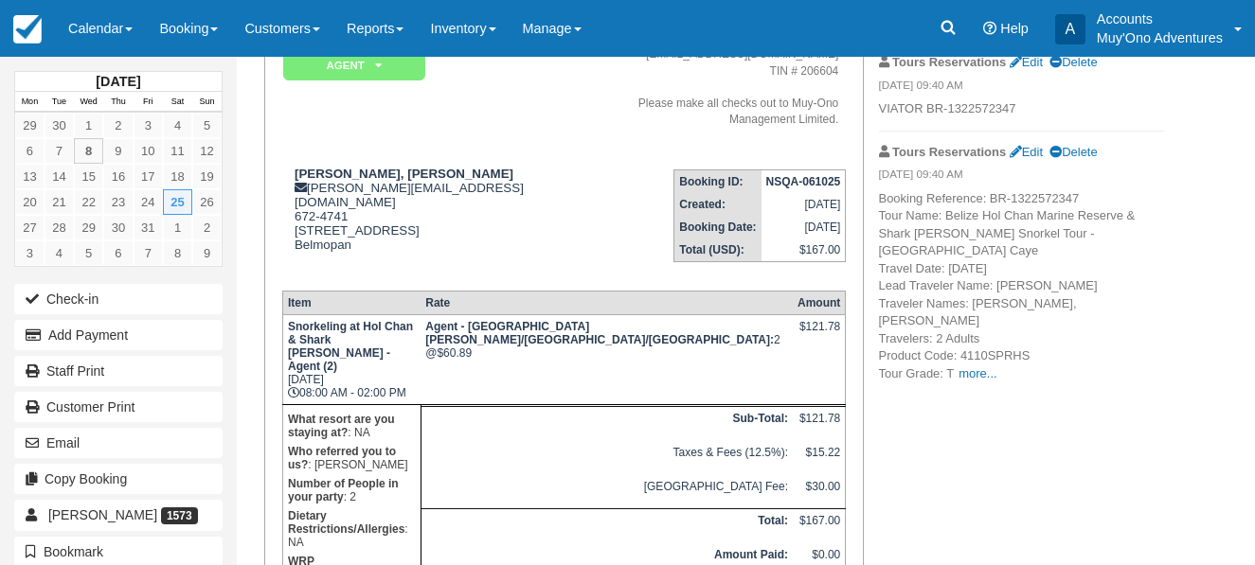
scroll to position [189, 0]
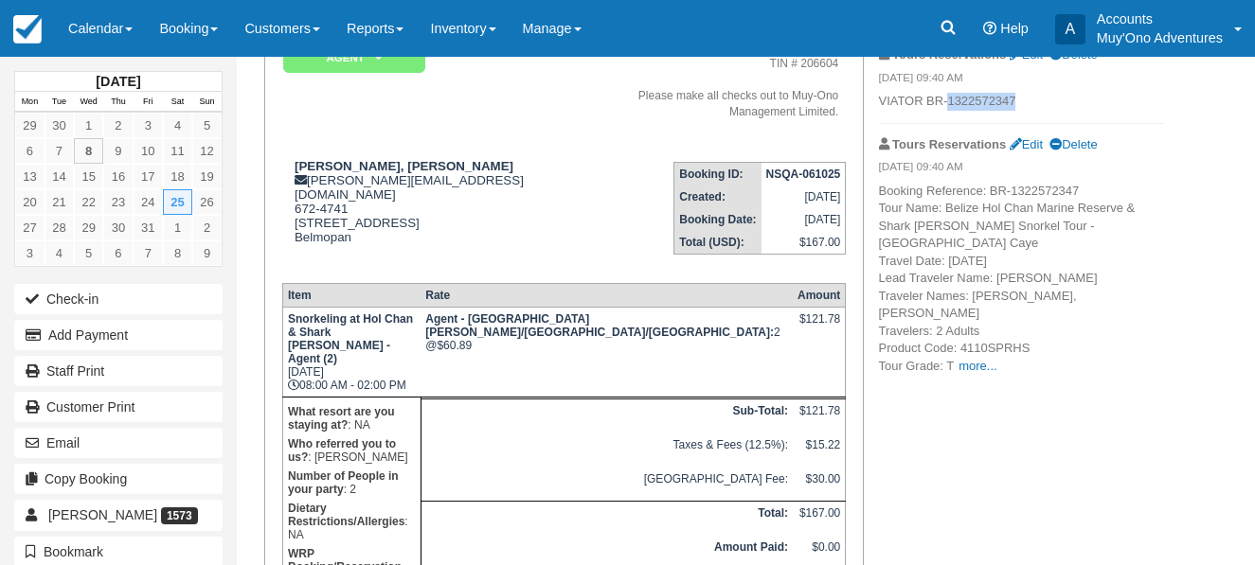
drag, startPoint x: 950, startPoint y: 98, endPoint x: 1019, endPoint y: 99, distance: 69.2
click at [1019, 99] on p "VIATOR BR-1322572347" at bounding box center [1021, 102] width 285 height 18
copy p "1322572347"
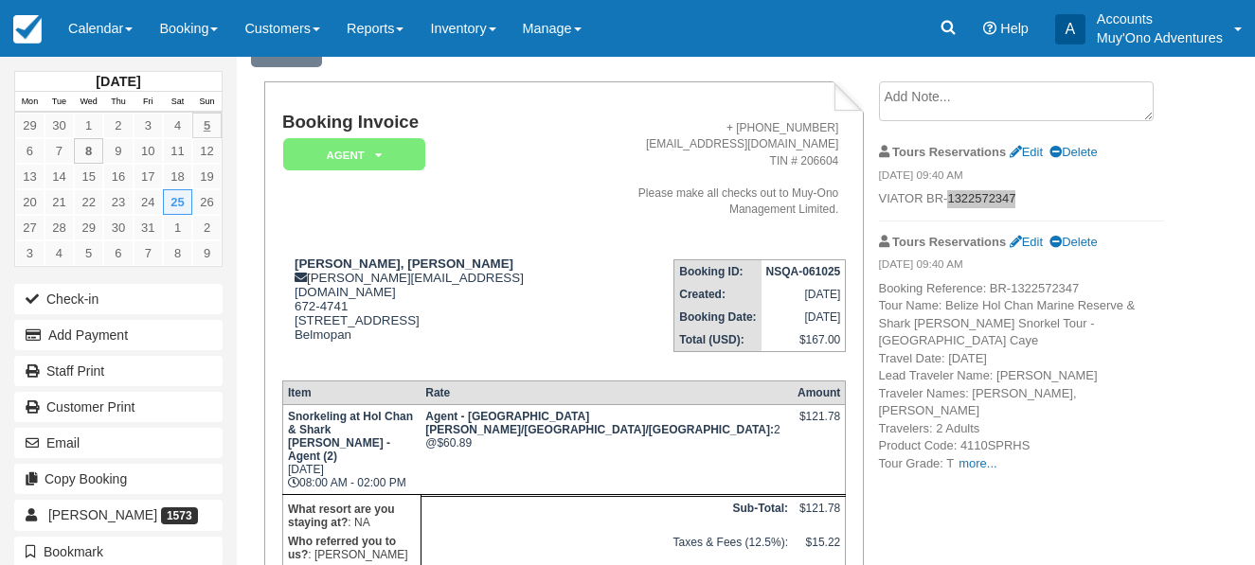
scroll to position [0, 0]
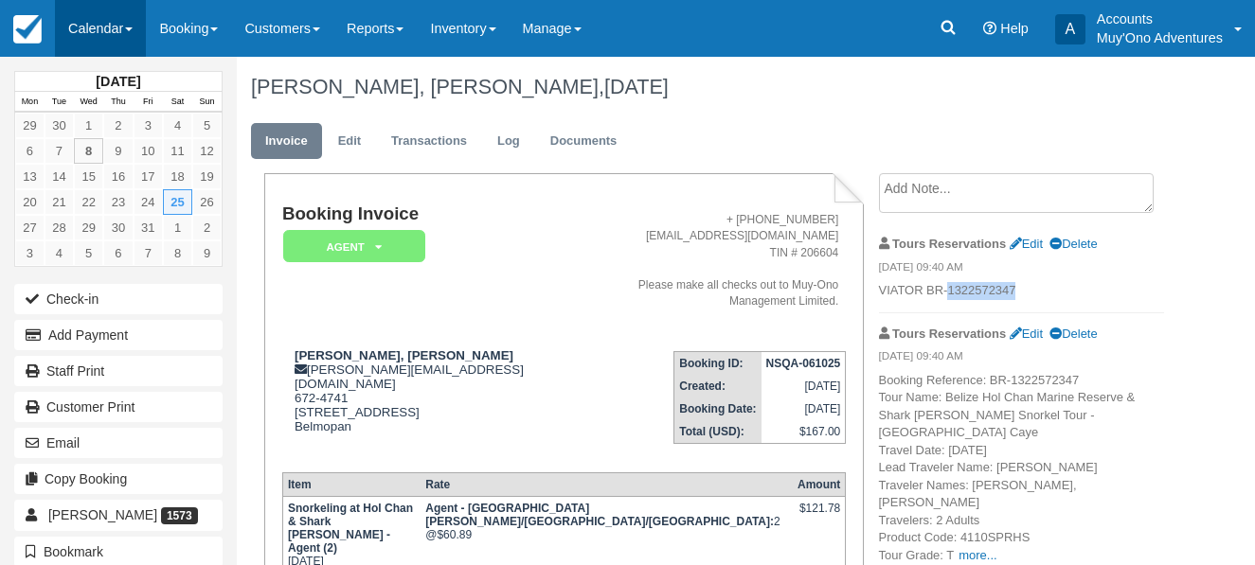
click at [134, 28] on link "Calendar" at bounding box center [100, 28] width 91 height 57
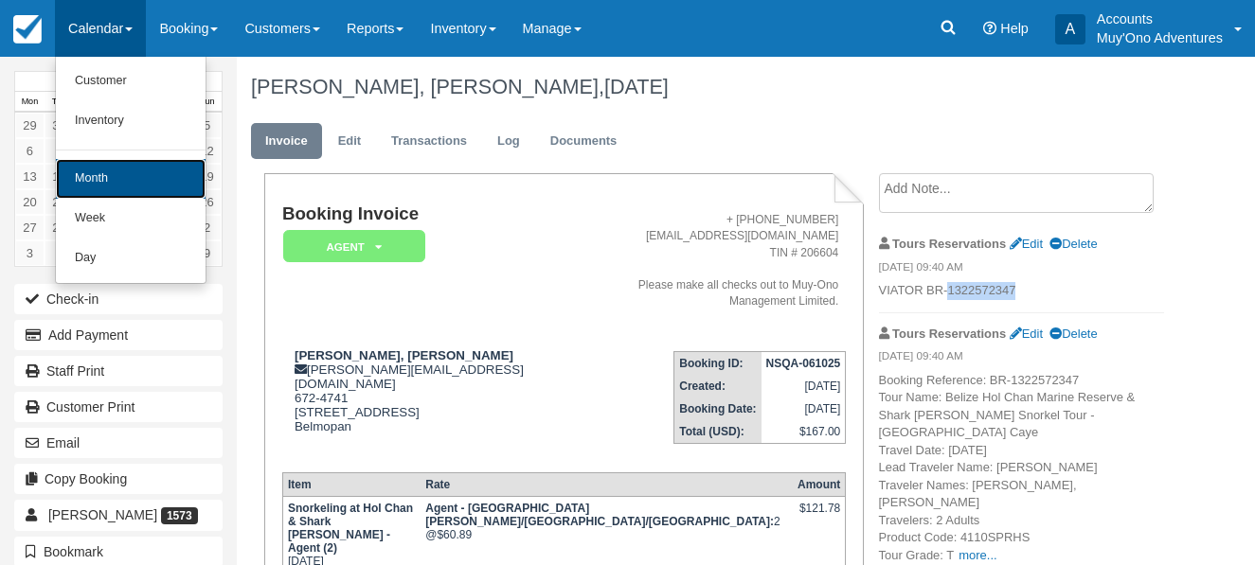
click at [120, 176] on link "Month" at bounding box center [131, 179] width 150 height 40
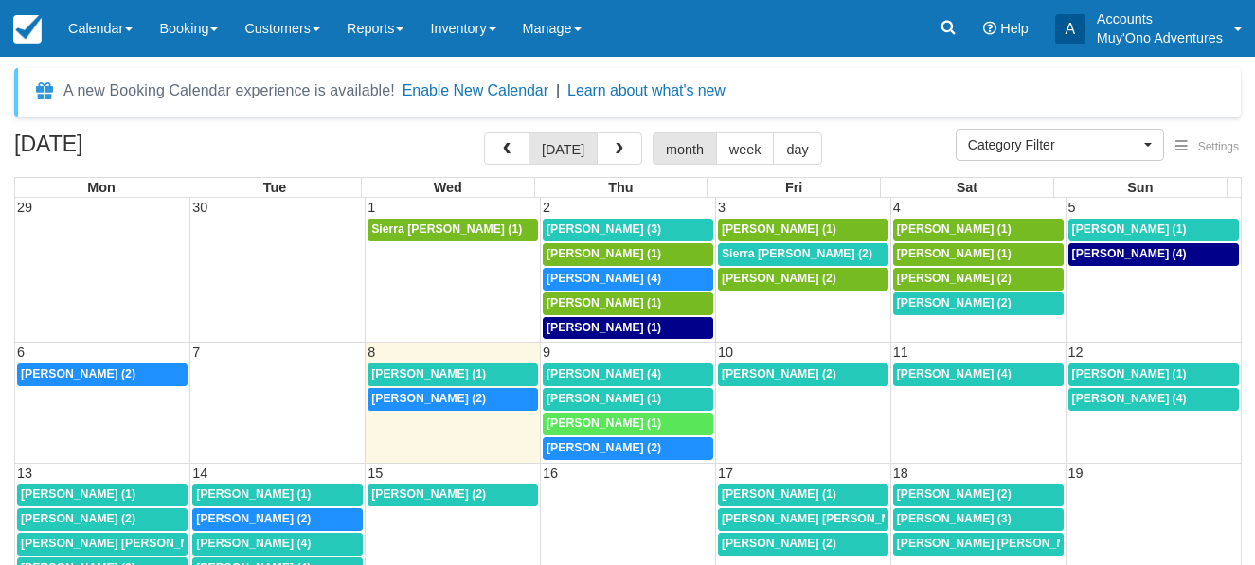
select select
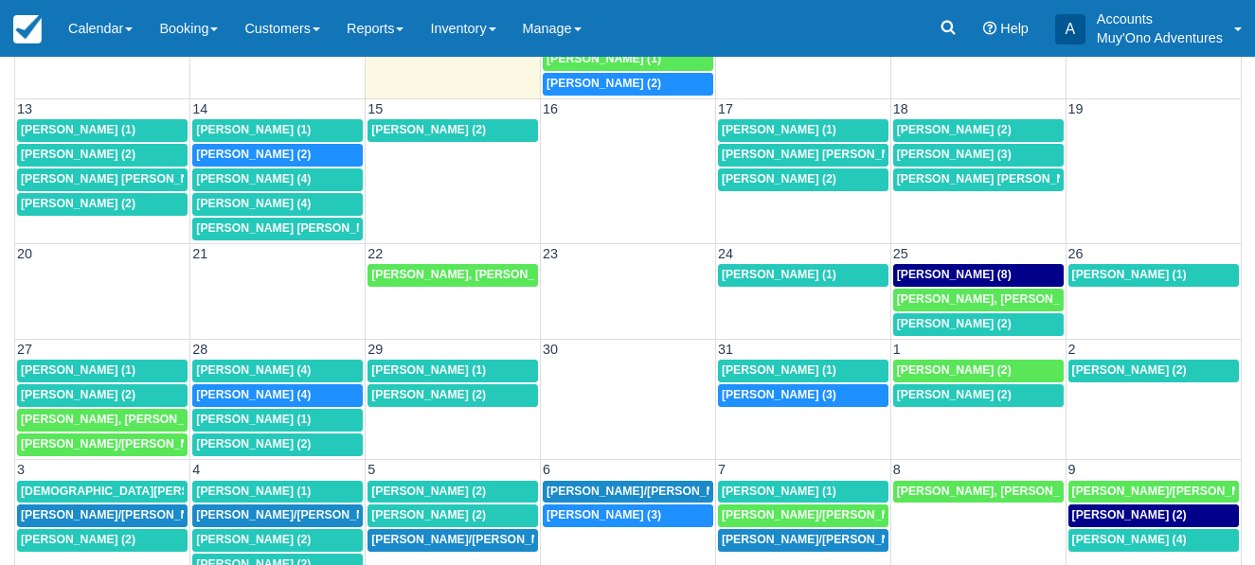
scroll to position [289, 0]
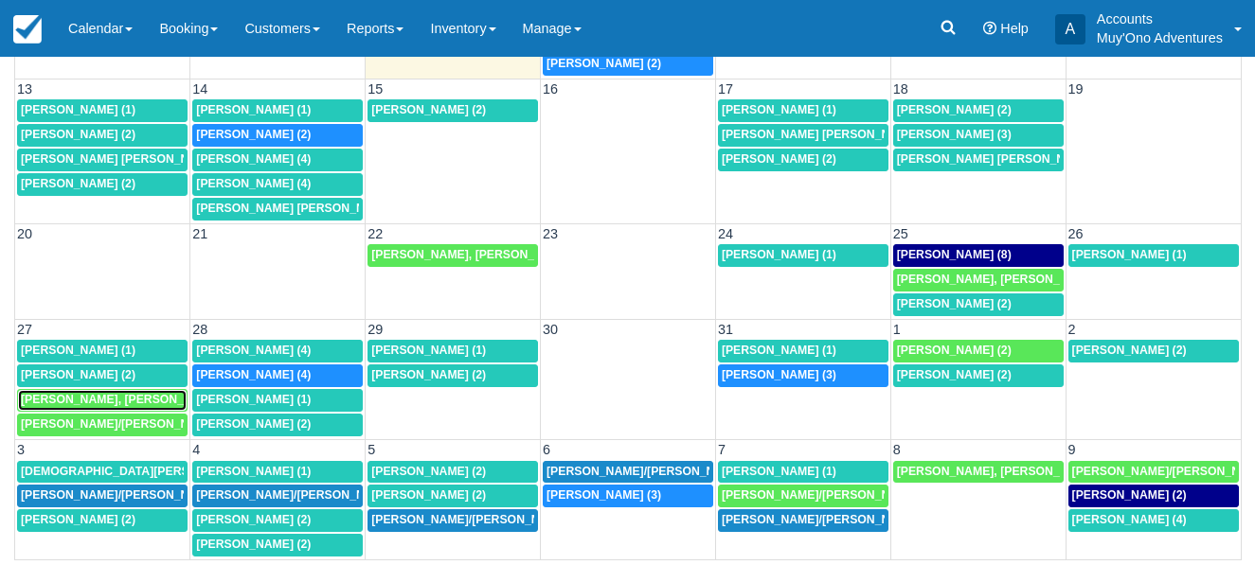
click at [131, 397] on span "Erica Nelson, Jasmyene Black (2)" at bounding box center [130, 399] width 218 height 13
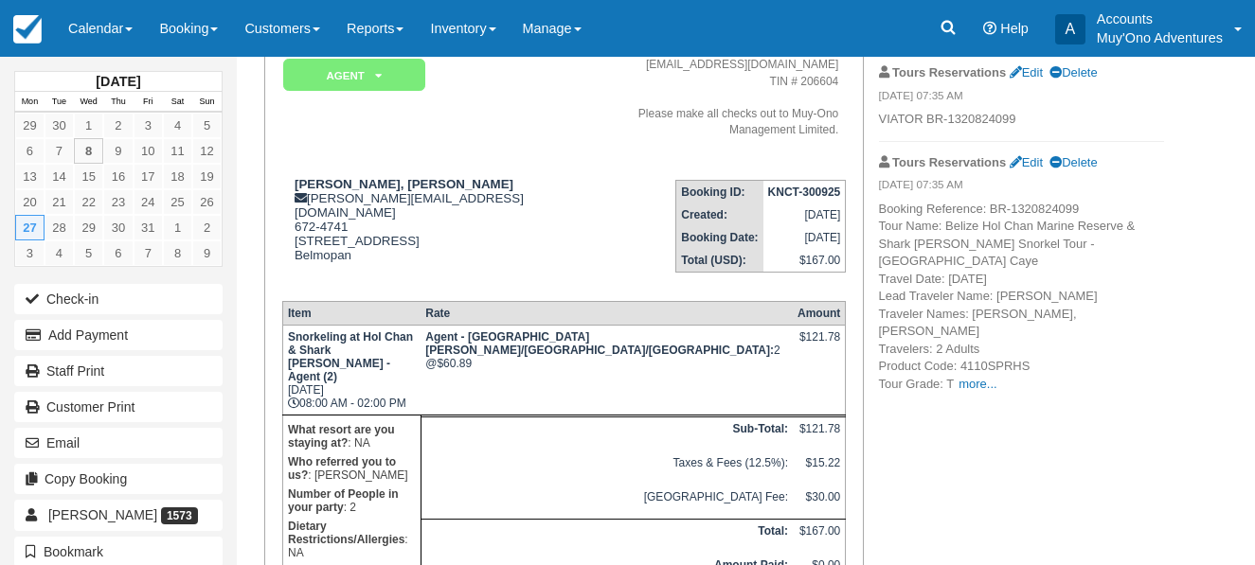
scroll to position [189, 0]
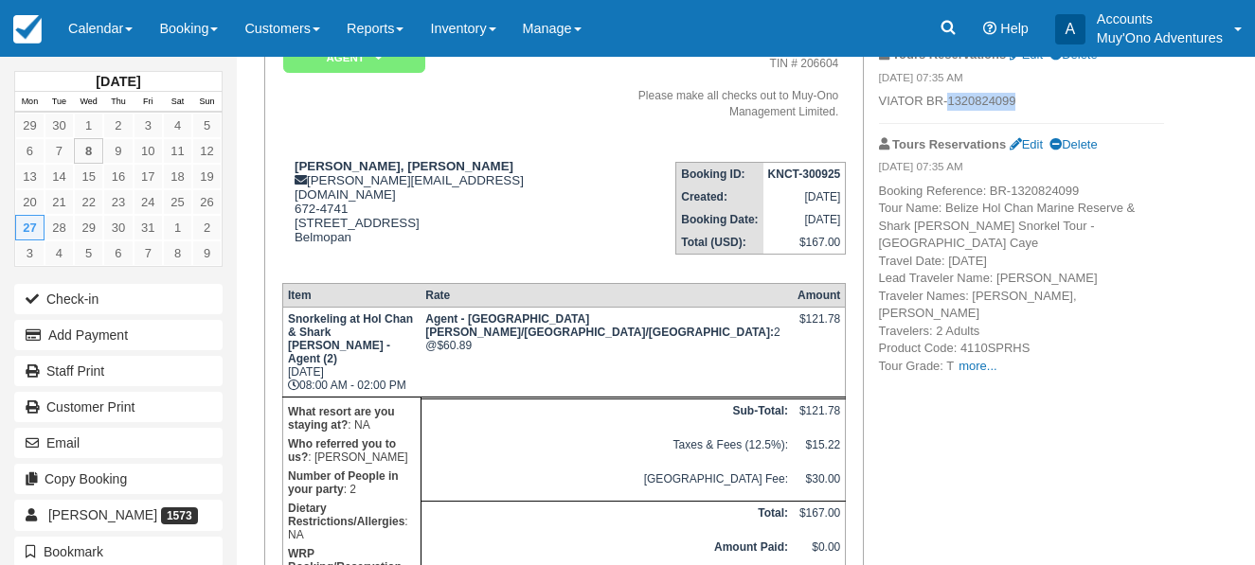
drag, startPoint x: 947, startPoint y: 99, endPoint x: 1023, endPoint y: 99, distance: 75.8
click at [1023, 99] on p "VIATOR BR-1320824099" at bounding box center [1021, 102] width 285 height 18
copy p "1320824099"
click at [132, 29] on span at bounding box center [129, 29] width 8 height 4
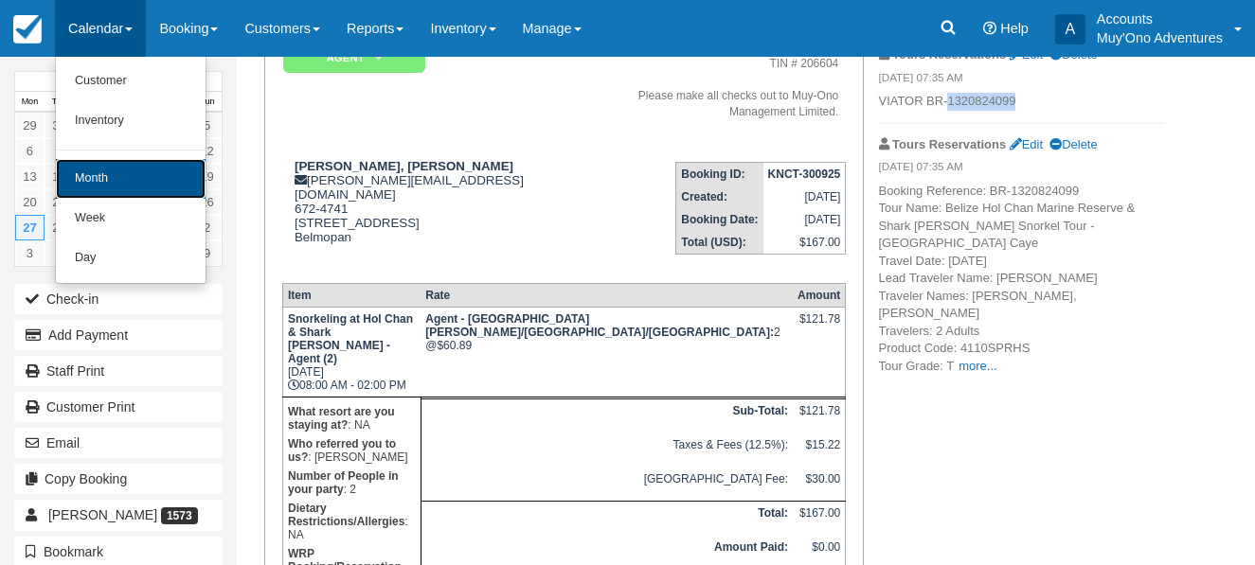
click at [133, 170] on link "Month" at bounding box center [131, 179] width 150 height 40
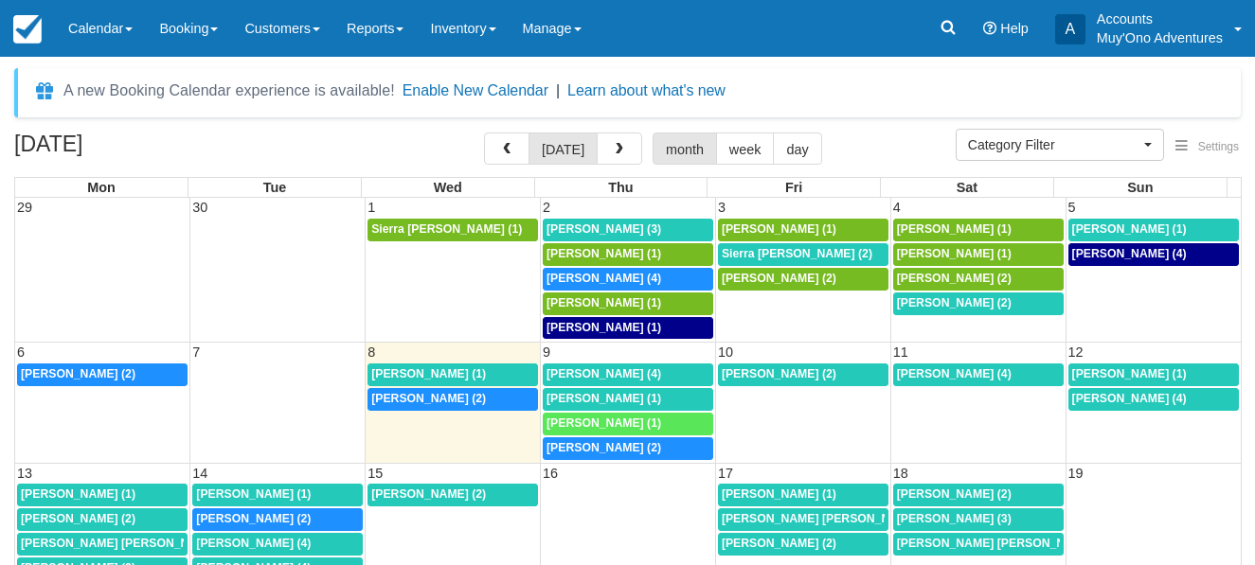
select select
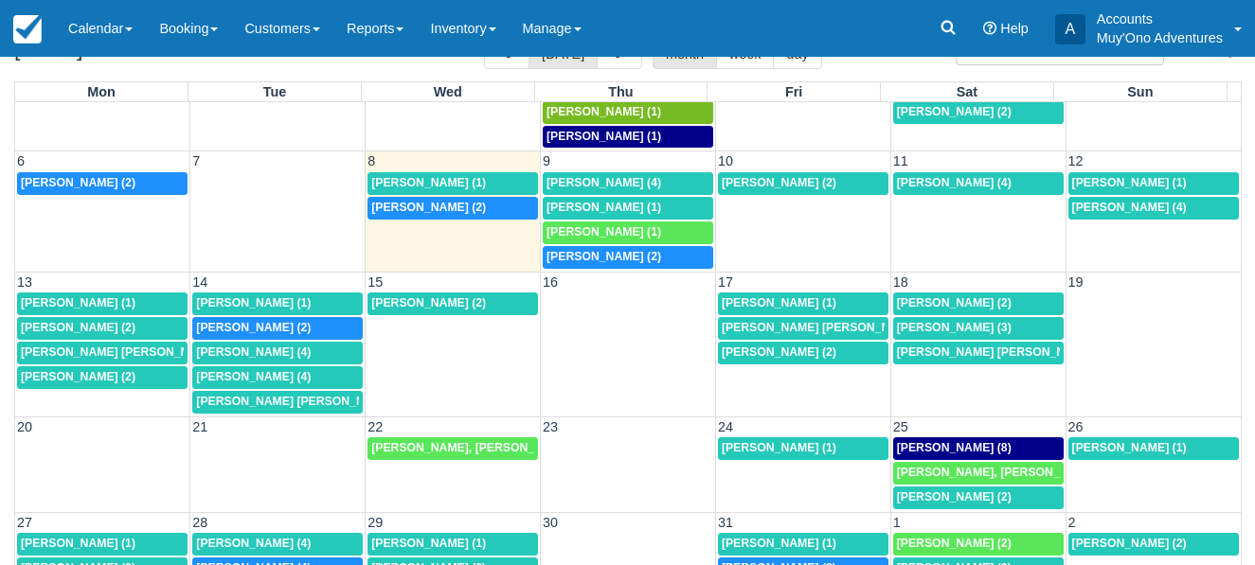
scroll to position [289, 0]
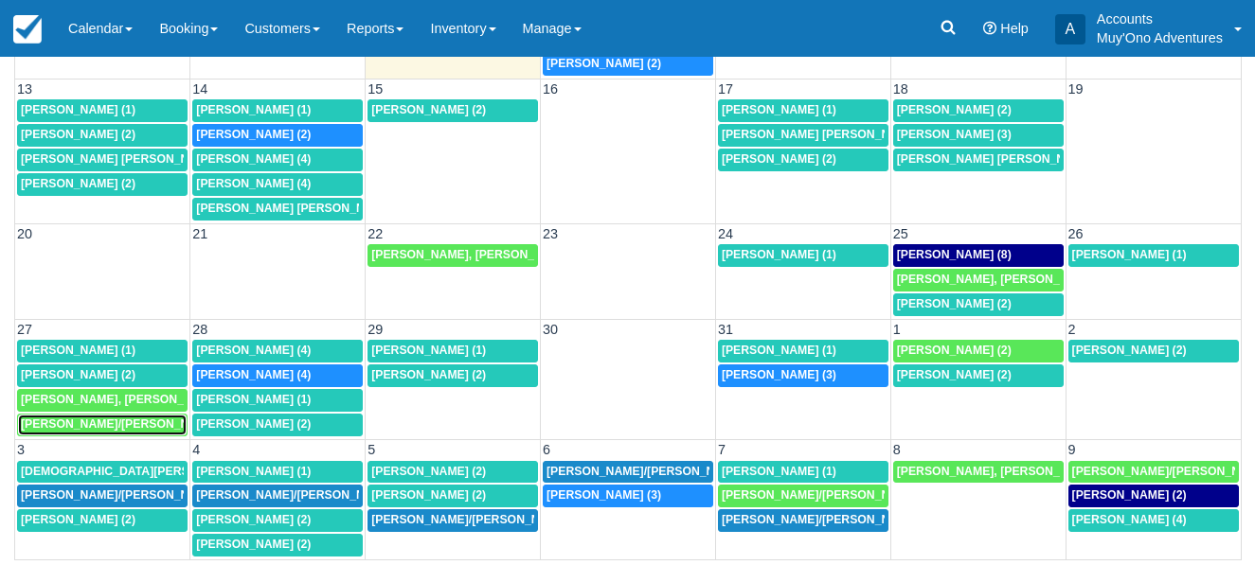
click at [107, 421] on span "COOKE/Thomas Lee, IMEIDOPF/Kellyann (2)" at bounding box center [231, 424] width 420 height 13
